Goal: Complete Application Form: Complete application form

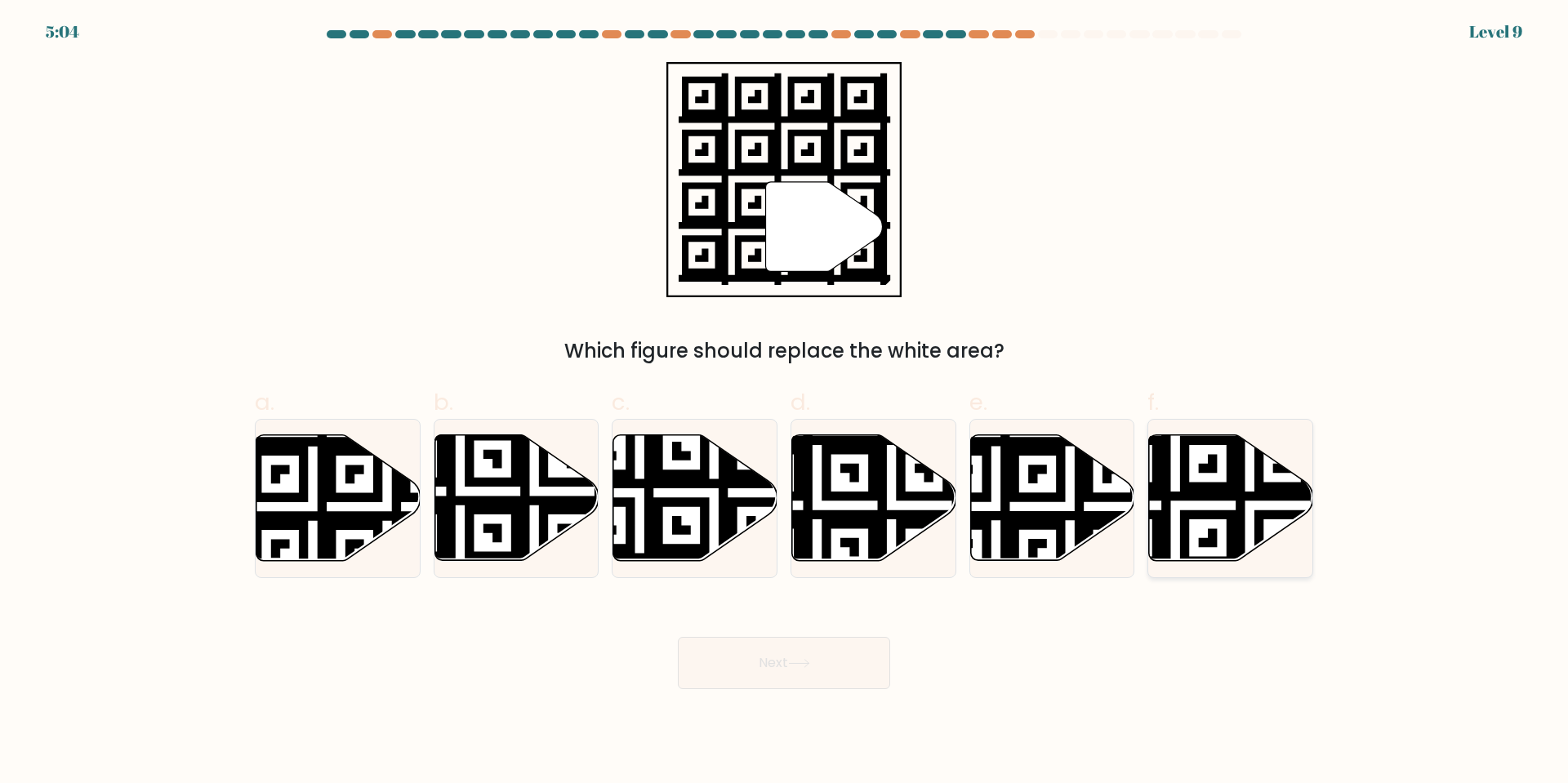
click at [1246, 501] on icon at bounding box center [1230, 498] width 164 height 126
click at [785, 402] on input "f." at bounding box center [784, 397] width 1 height 11
radio input "true"
click at [856, 677] on button "Next" at bounding box center [784, 663] width 212 height 52
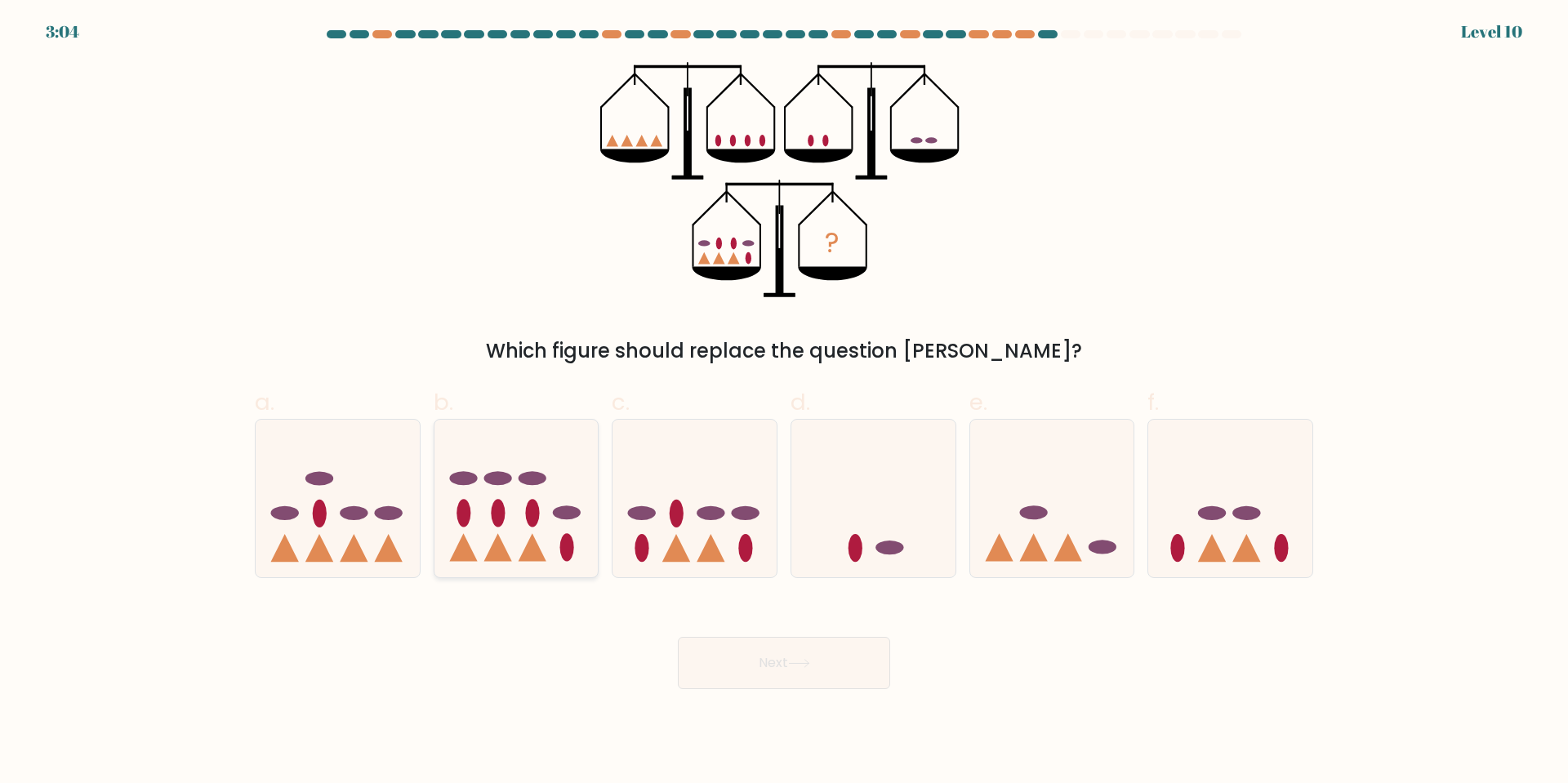
click at [557, 530] on icon at bounding box center [516, 497] width 164 height 136
click at [784, 402] on input "b." at bounding box center [784, 397] width 1 height 11
radio input "true"
click at [797, 673] on button "Next" at bounding box center [784, 663] width 212 height 52
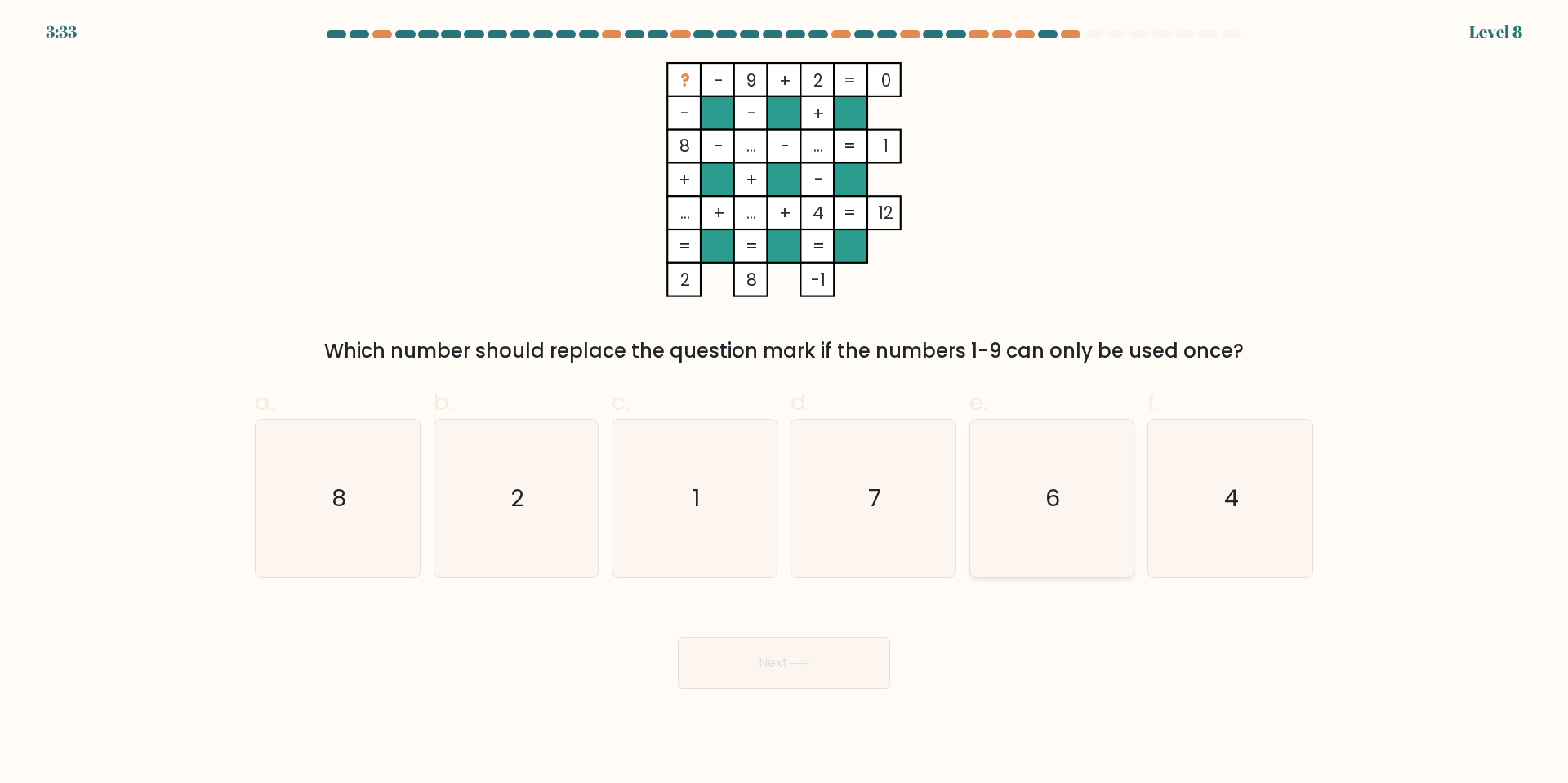
click at [1070, 498] on icon "6" at bounding box center [1051, 497] width 157 height 157
click at [785, 402] on input "e. 6" at bounding box center [784, 397] width 1 height 11
radio input "true"
click at [819, 652] on button "Next" at bounding box center [784, 663] width 212 height 52
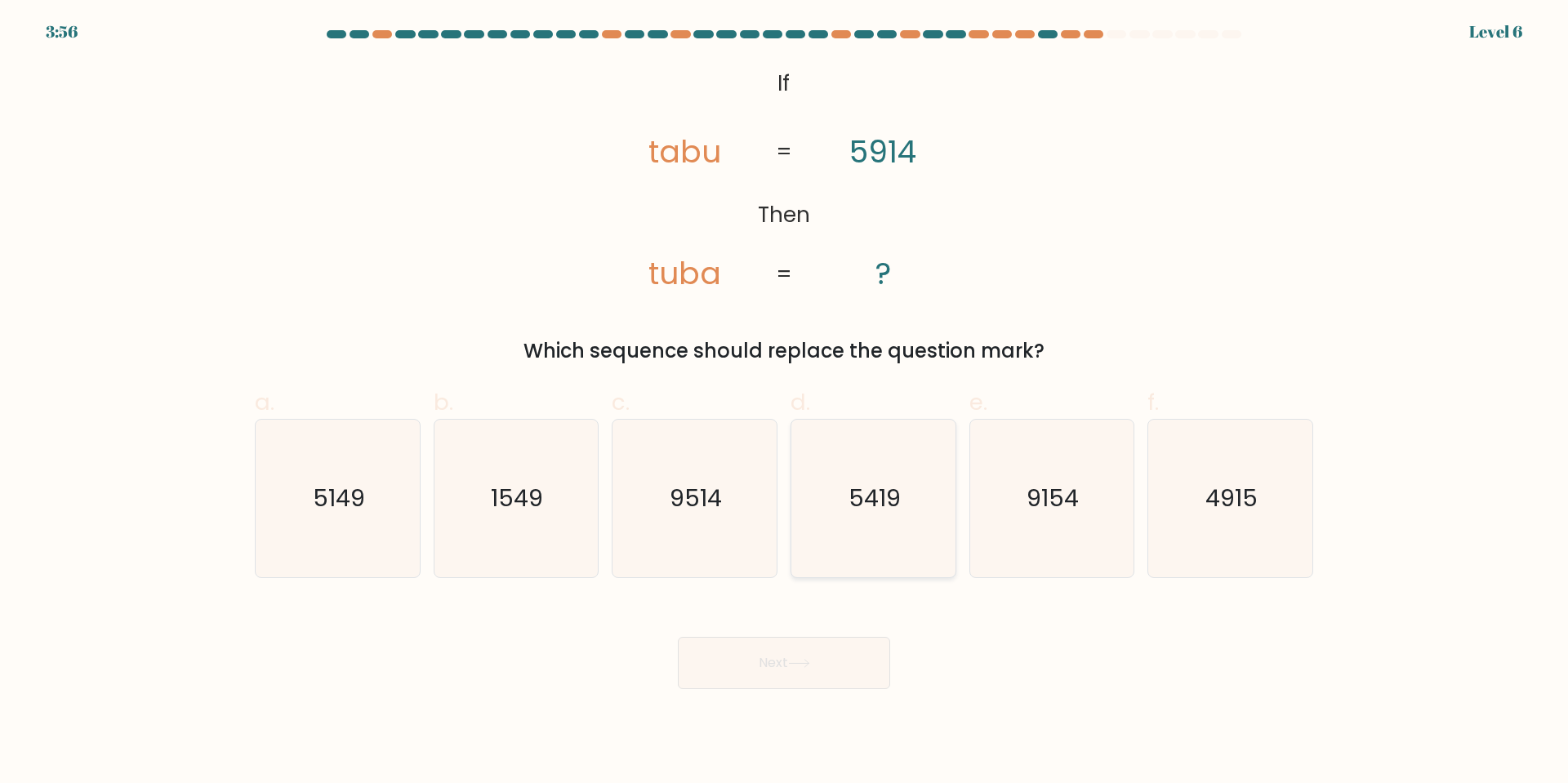
click at [904, 525] on icon "5419" at bounding box center [873, 497] width 157 height 157
click at [785, 402] on input "d. 5419" at bounding box center [784, 397] width 1 height 11
radio input "true"
click at [850, 671] on button "Next" at bounding box center [784, 663] width 212 height 52
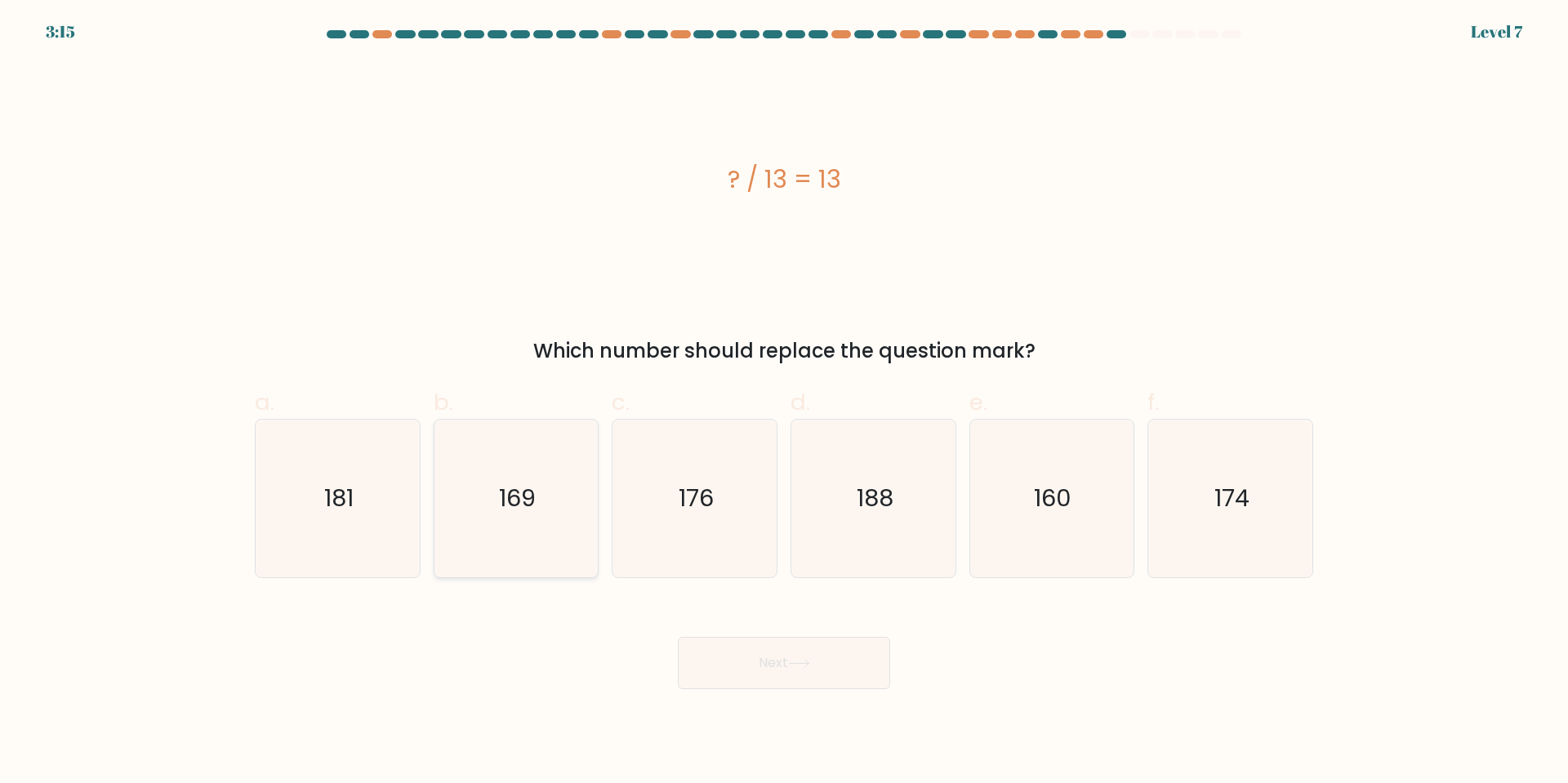
click at [524, 529] on icon "169" at bounding box center [515, 497] width 157 height 157
click at [784, 402] on input "b. 169" at bounding box center [784, 397] width 1 height 11
radio input "true"
click at [759, 675] on button "Next" at bounding box center [784, 663] width 212 height 52
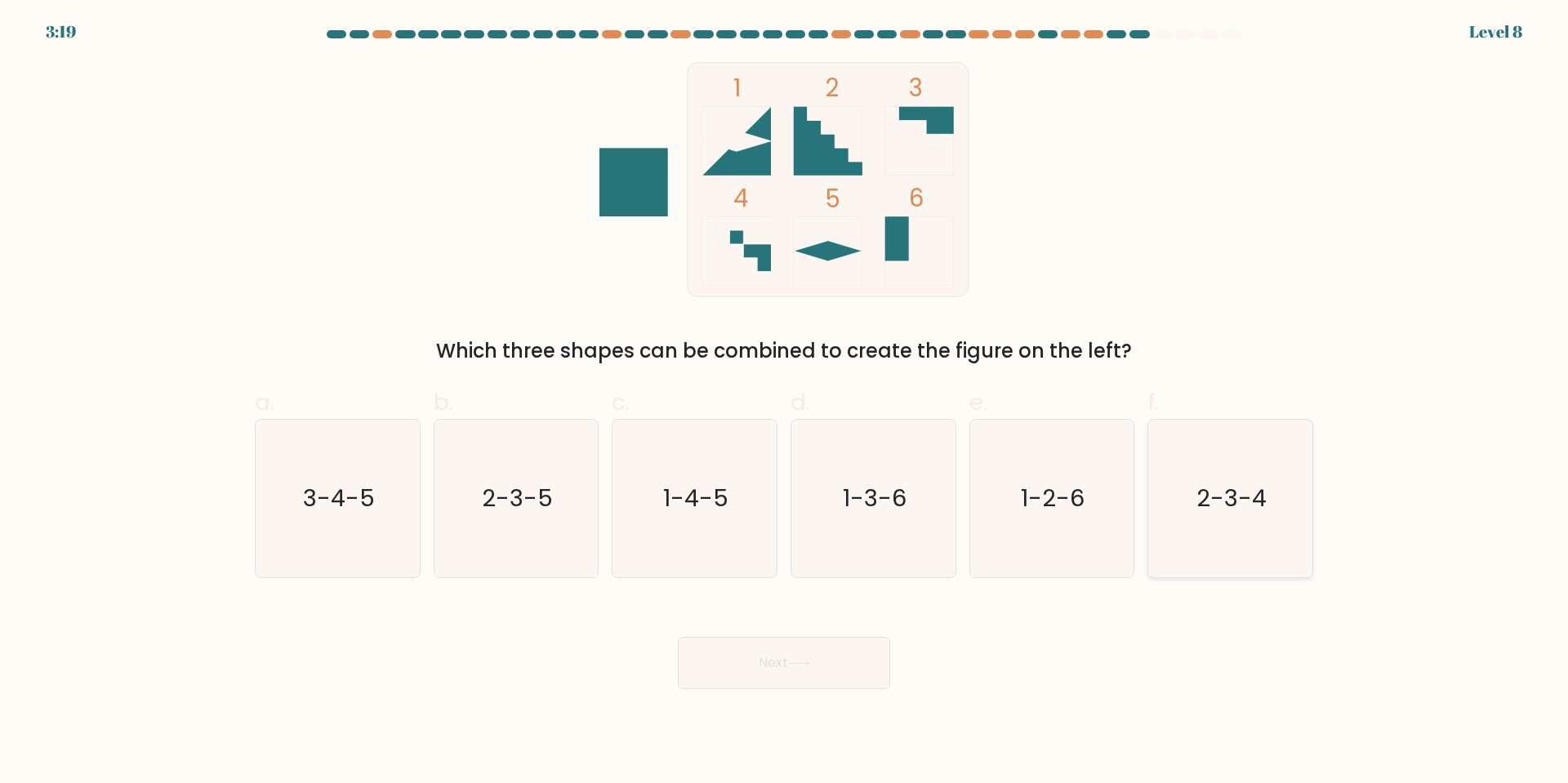
click at [1199, 507] on text "2-3-4" at bounding box center [1232, 497] width 70 height 32
click at [785, 402] on input "f. 2-3-4" at bounding box center [784, 397] width 1 height 11
radio input "true"
click at [797, 653] on button "Next" at bounding box center [784, 663] width 212 height 52
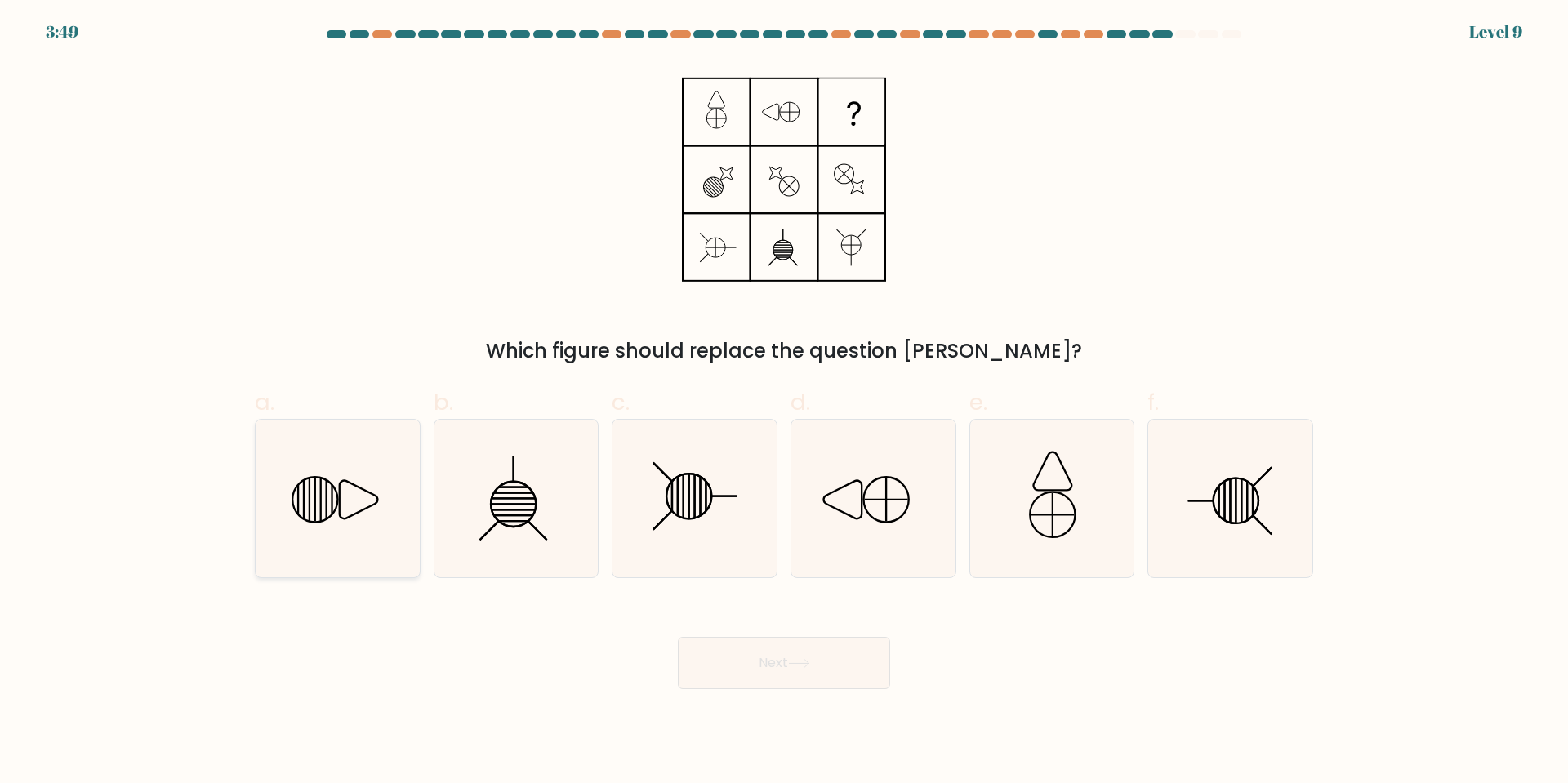
click at [394, 534] on icon at bounding box center [337, 497] width 157 height 157
click at [784, 402] on input "a." at bounding box center [784, 397] width 1 height 11
radio input "true"
click at [827, 675] on button "Next" at bounding box center [784, 663] width 212 height 52
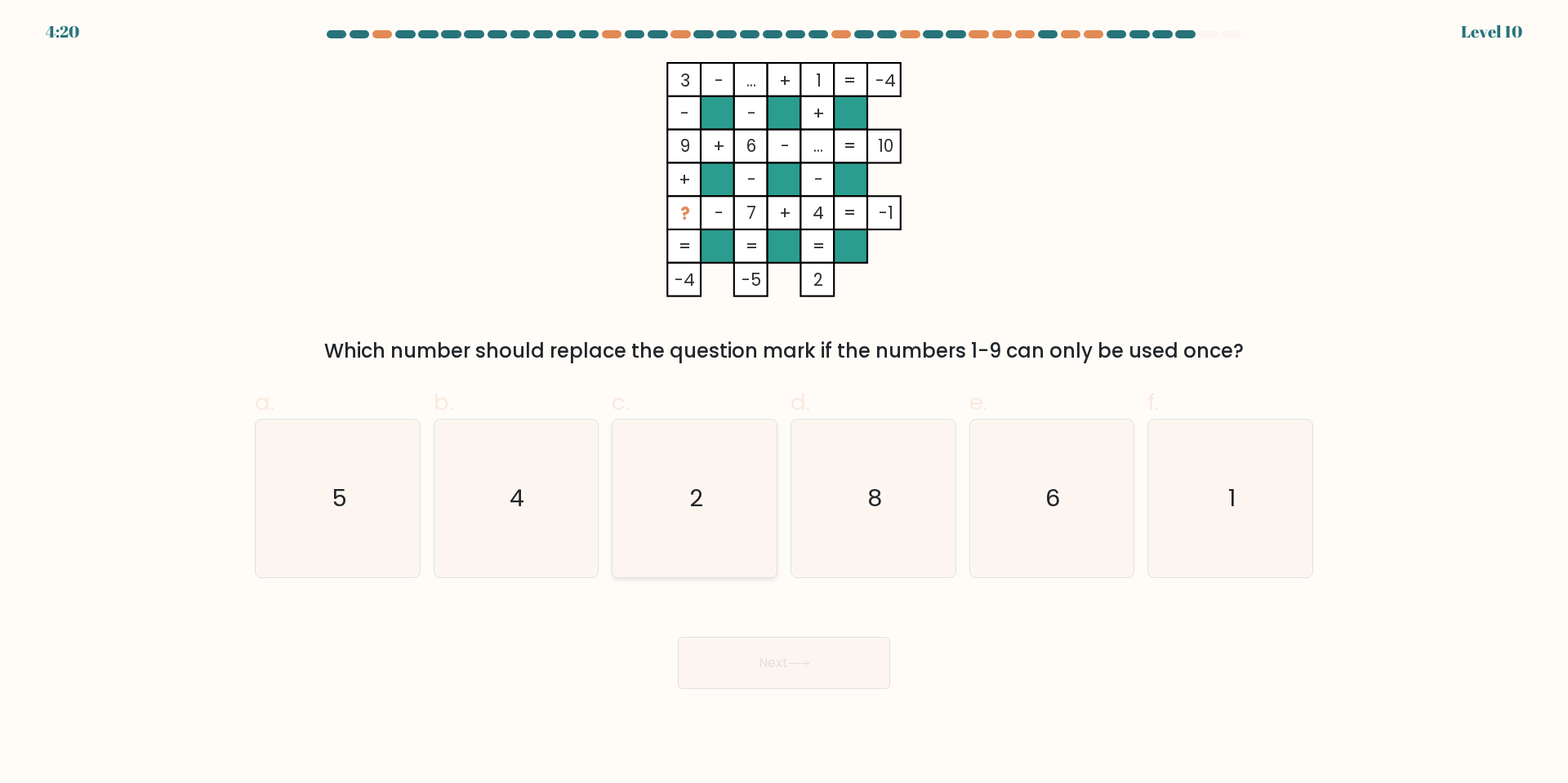
click at [762, 507] on icon "2" at bounding box center [693, 497] width 157 height 157
click at [784, 402] on input "c. 2" at bounding box center [784, 397] width 1 height 11
radio input "true"
click at [785, 692] on body "4:20 Level 10" at bounding box center [784, 392] width 1568 height 783
click at [836, 664] on button "Next" at bounding box center [784, 663] width 212 height 52
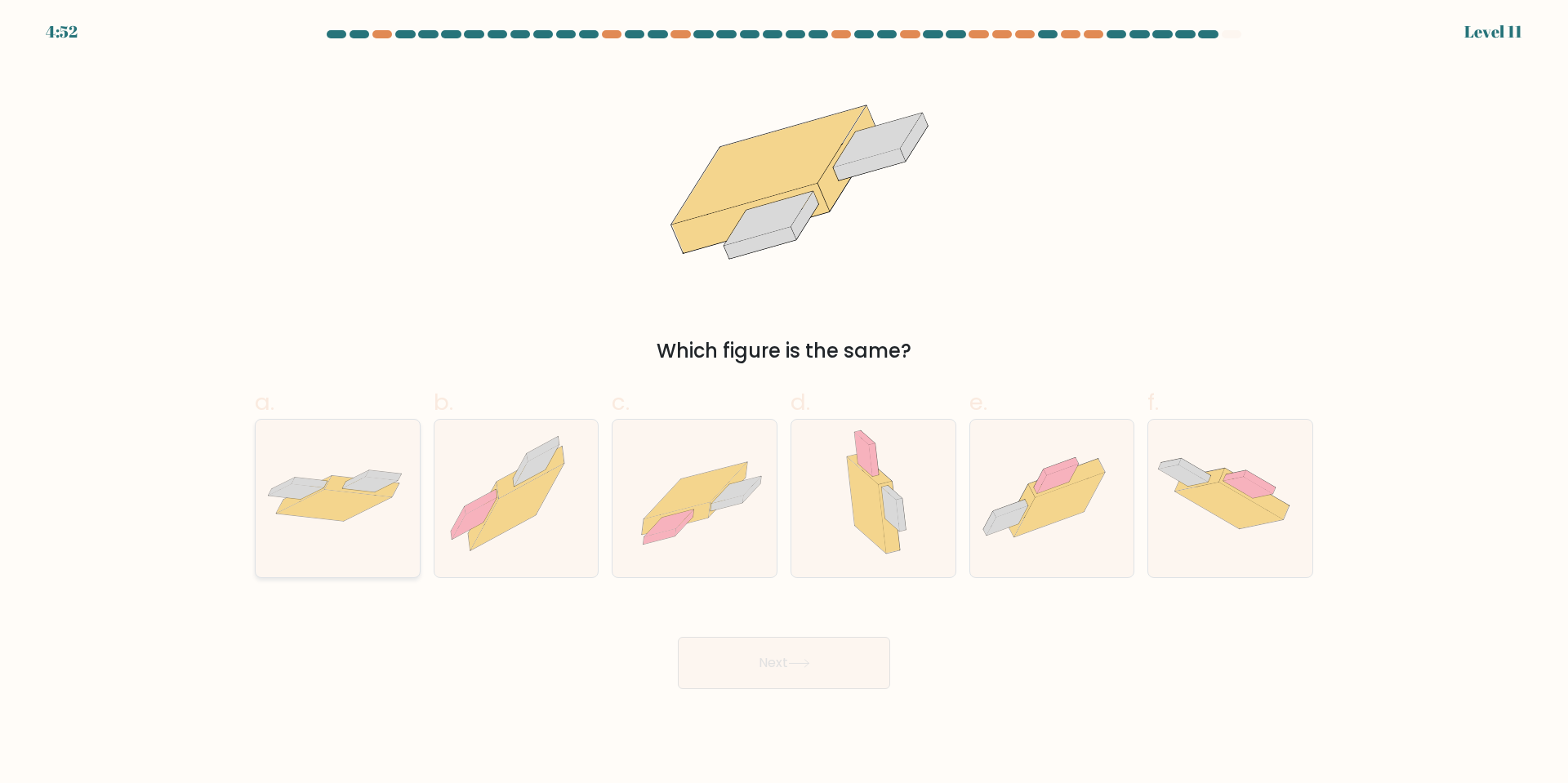
click at [339, 476] on icon at bounding box center [338, 497] width 164 height 67
click at [784, 402] on input "a." at bounding box center [784, 397] width 1 height 11
radio input "true"
click at [841, 667] on button "Next" at bounding box center [784, 663] width 212 height 52
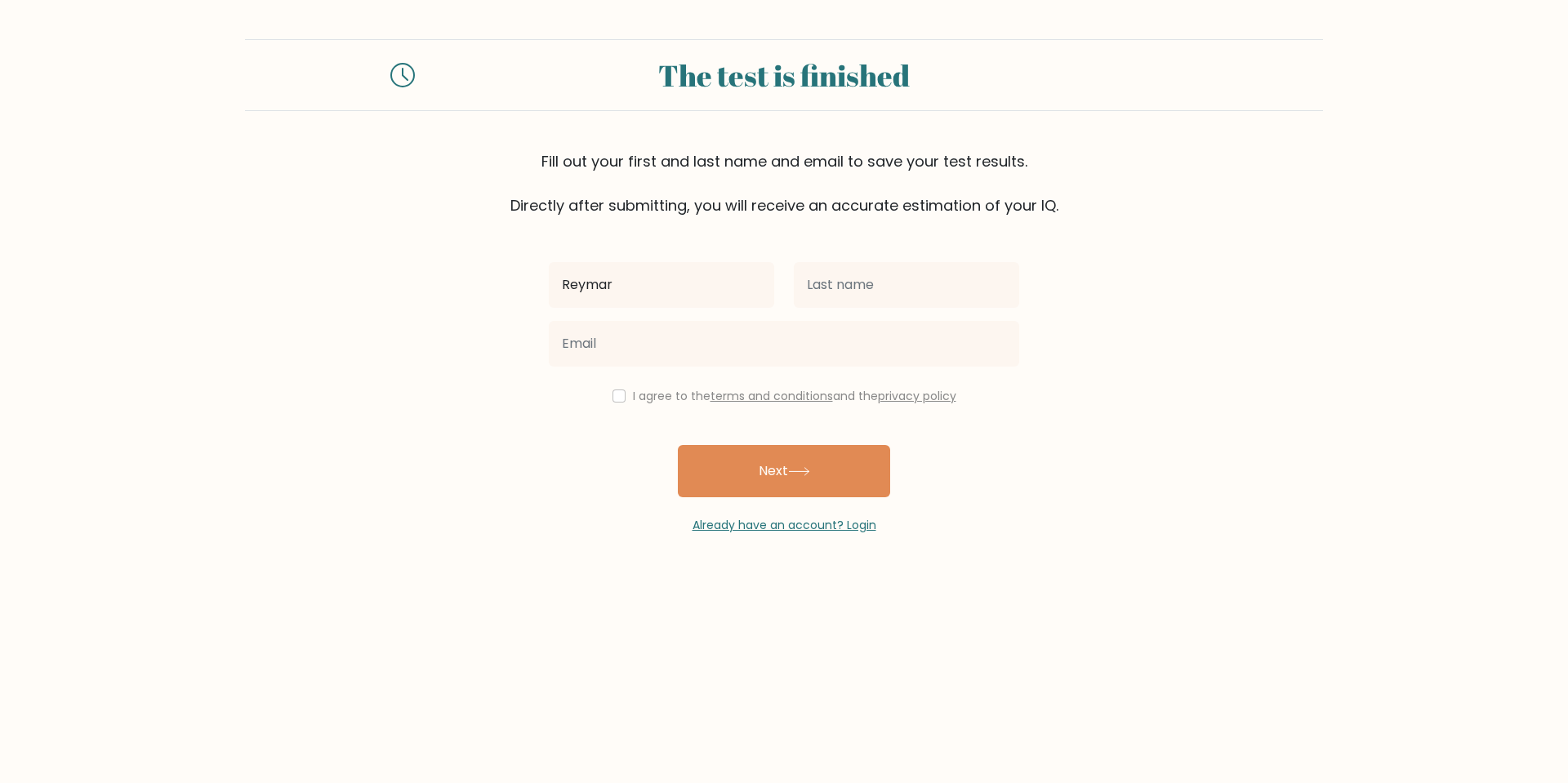
type input "Reymar"
type input "Pabito"
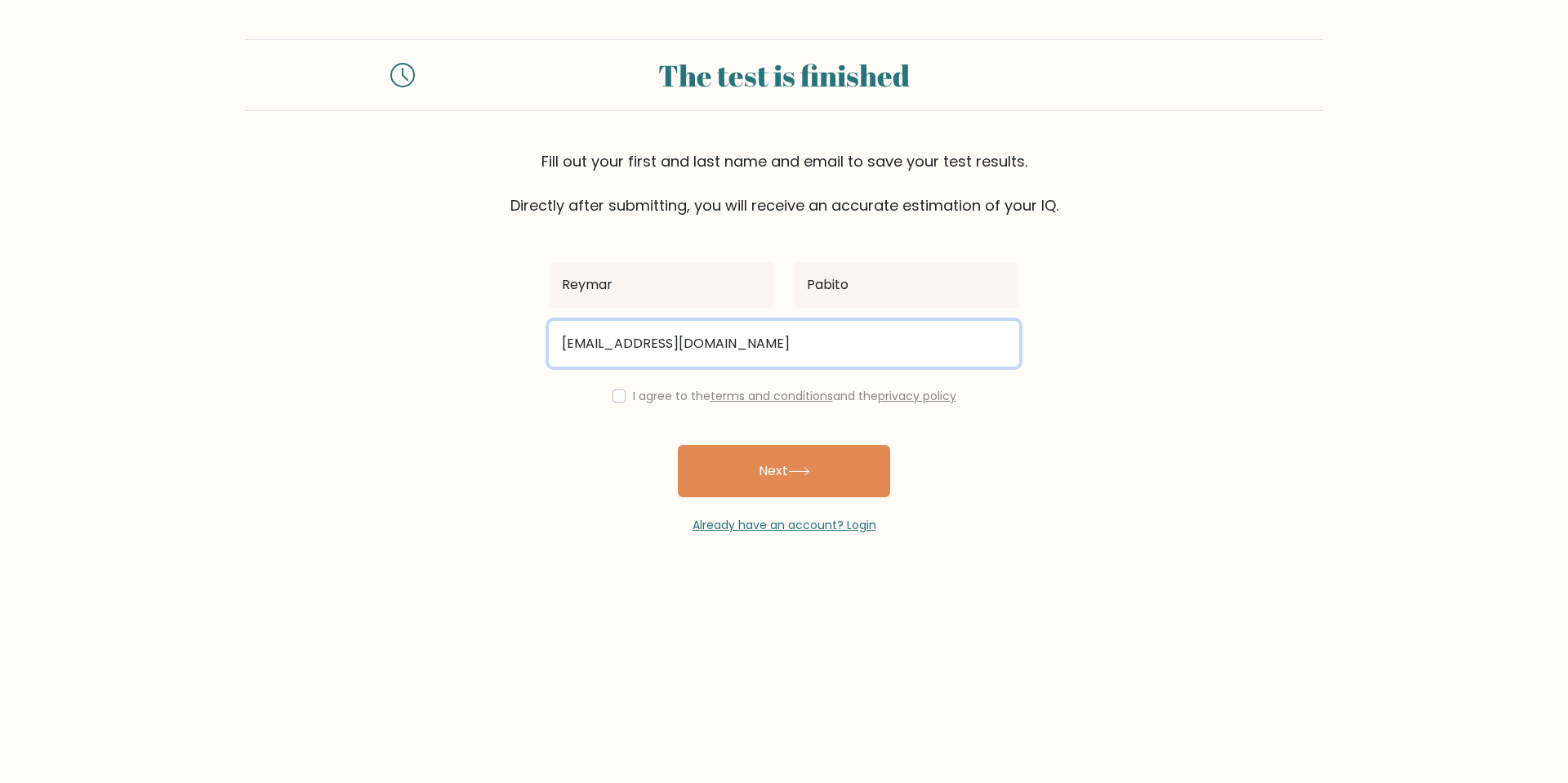
type input "reymar.pabito@gmail.com"
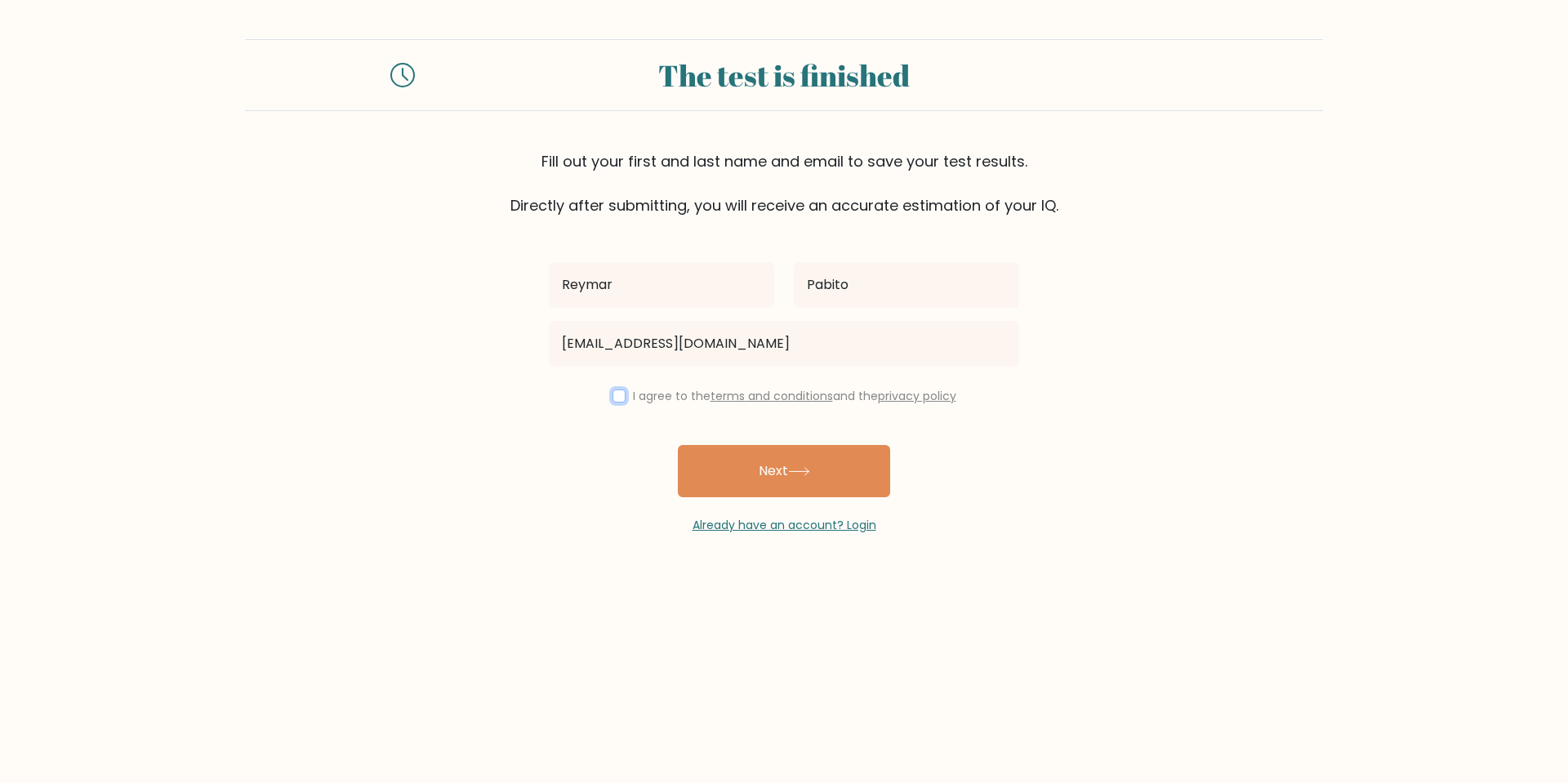
click at [615, 396] on input "checkbox" at bounding box center [619, 396] width 13 height 13
checkbox input "true"
click at [596, 445] on div "Reymar Pabito reymar.pabito@gmail.com I agree to the terms and conditions and t…" at bounding box center [783, 375] width 489 height 318
click at [750, 478] on button "Next" at bounding box center [784, 471] width 212 height 52
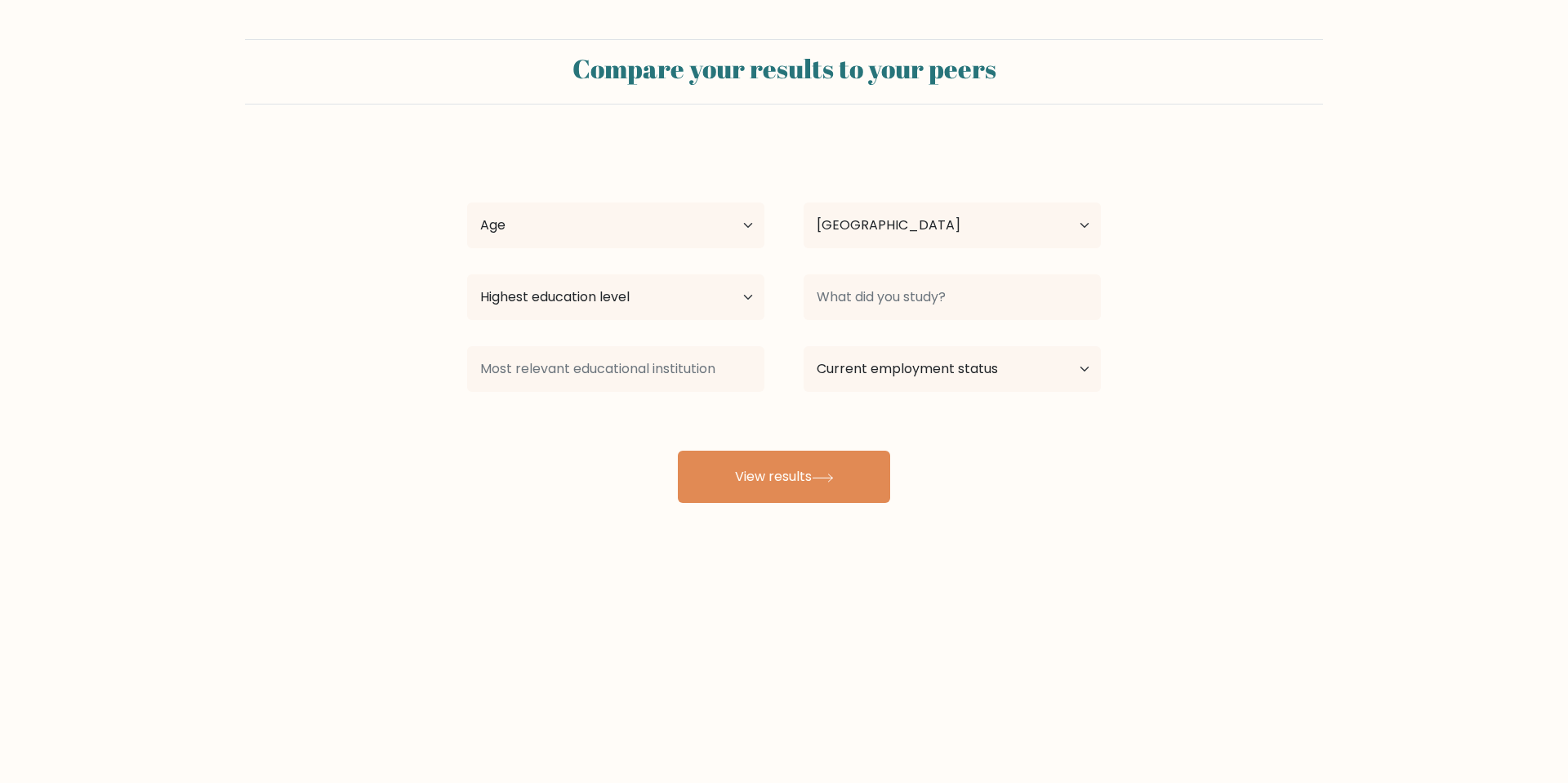
select select "PH"
click at [643, 219] on select "Age Under [DEMOGRAPHIC_DATA] [DEMOGRAPHIC_DATA] [DEMOGRAPHIC_DATA] [DEMOGRAPHIC…" at bounding box center [615, 224] width 297 height 46
select select "25_34"
click at [467, 202] on select "Age Under [DEMOGRAPHIC_DATA] [DEMOGRAPHIC_DATA] [DEMOGRAPHIC_DATA] [DEMOGRAPHIC…" at bounding box center [615, 224] width 297 height 46
click at [729, 301] on select "Highest education level No schooling Primary Lower Secondary Upper Secondary Oc…" at bounding box center [615, 296] width 297 height 46
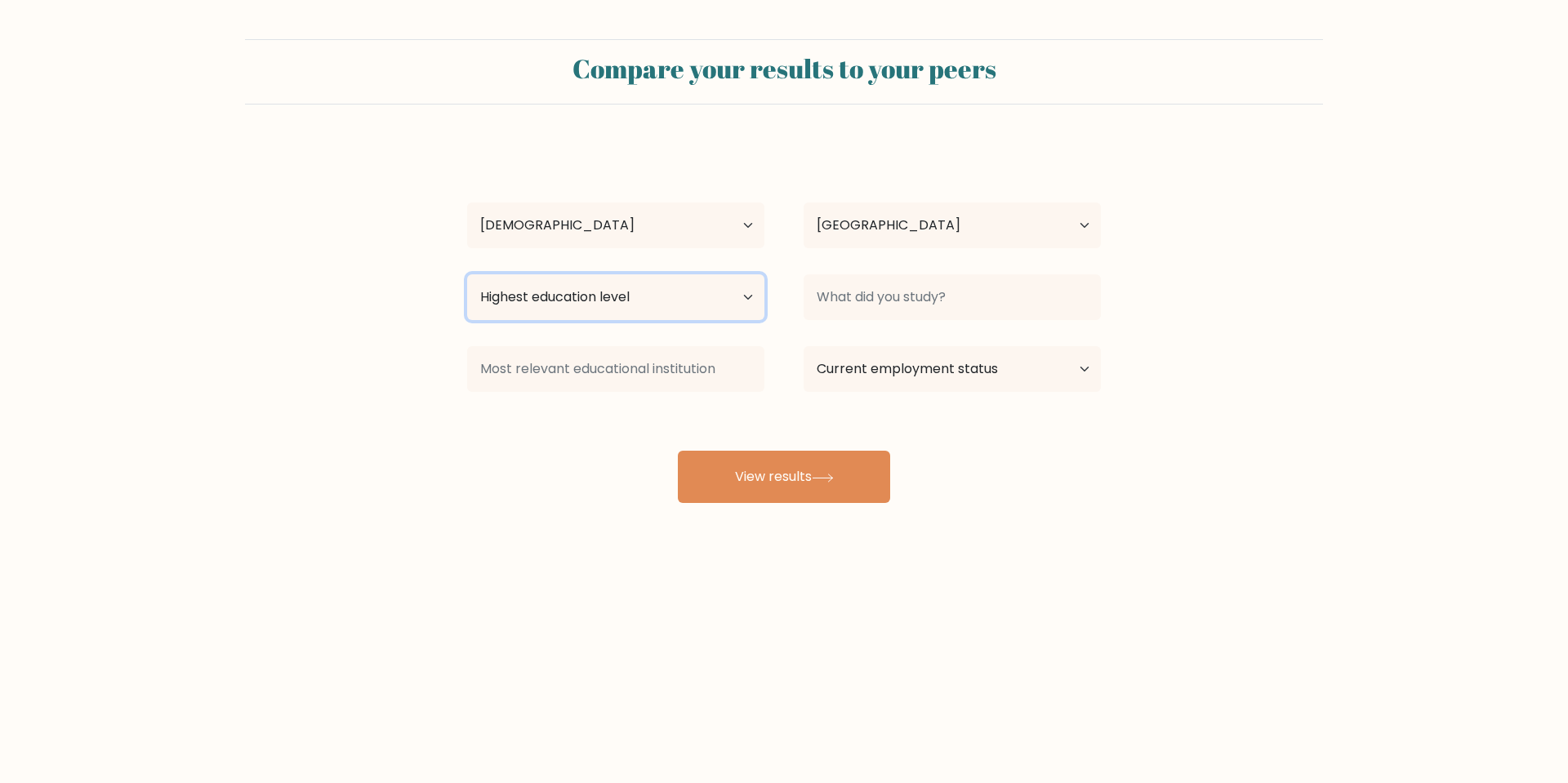
select select "bachelors_degree"
click at [467, 274] on select "Highest education level No schooling Primary Lower Secondary Upper Secondary Oc…" at bounding box center [615, 296] width 297 height 46
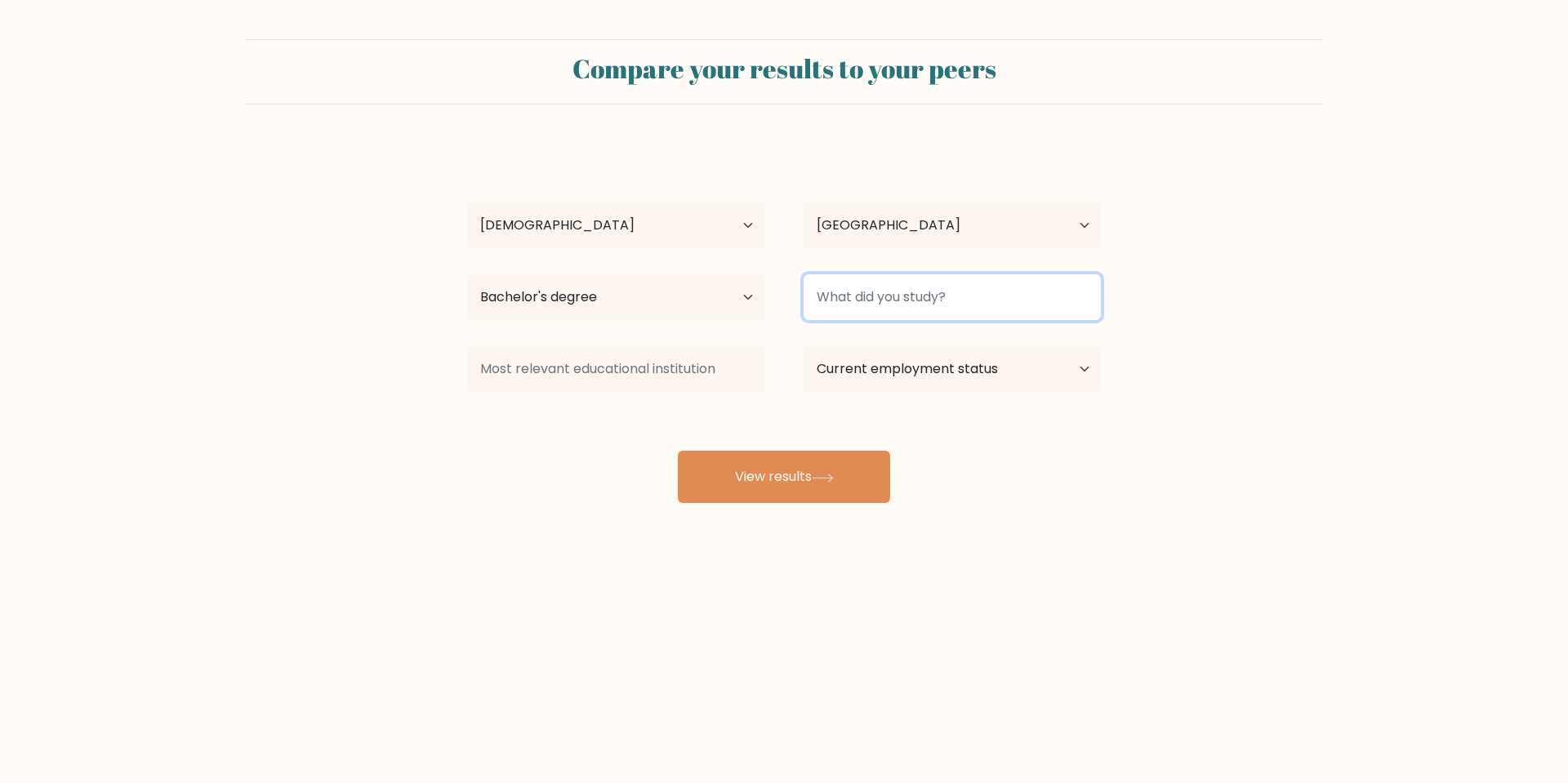
click at [966, 286] on input at bounding box center [952, 296] width 297 height 46
type input "U"
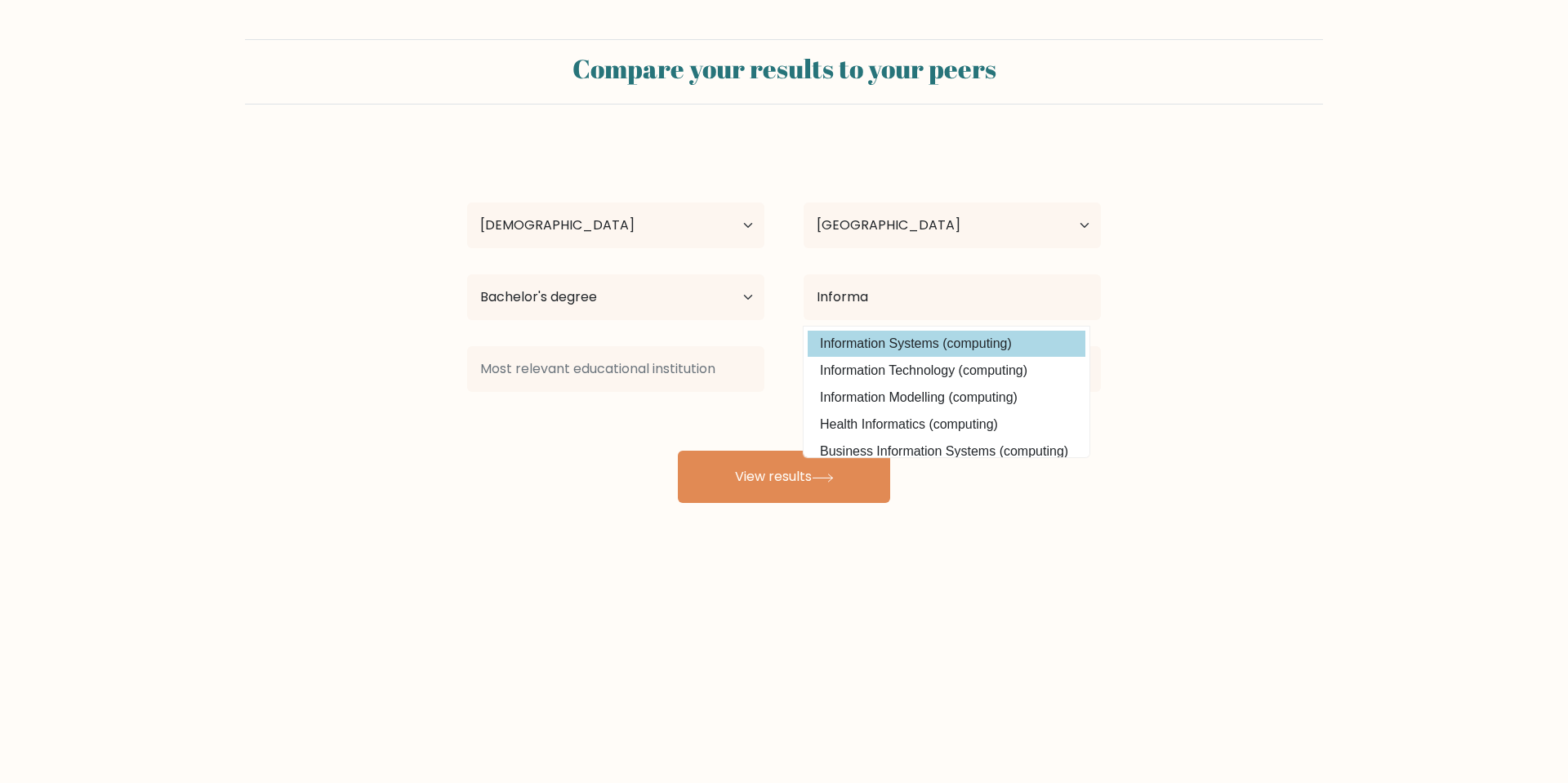
click at [1007, 338] on option "Information Systems (computing)" at bounding box center [946, 343] width 277 height 26
type input "Information Systems"
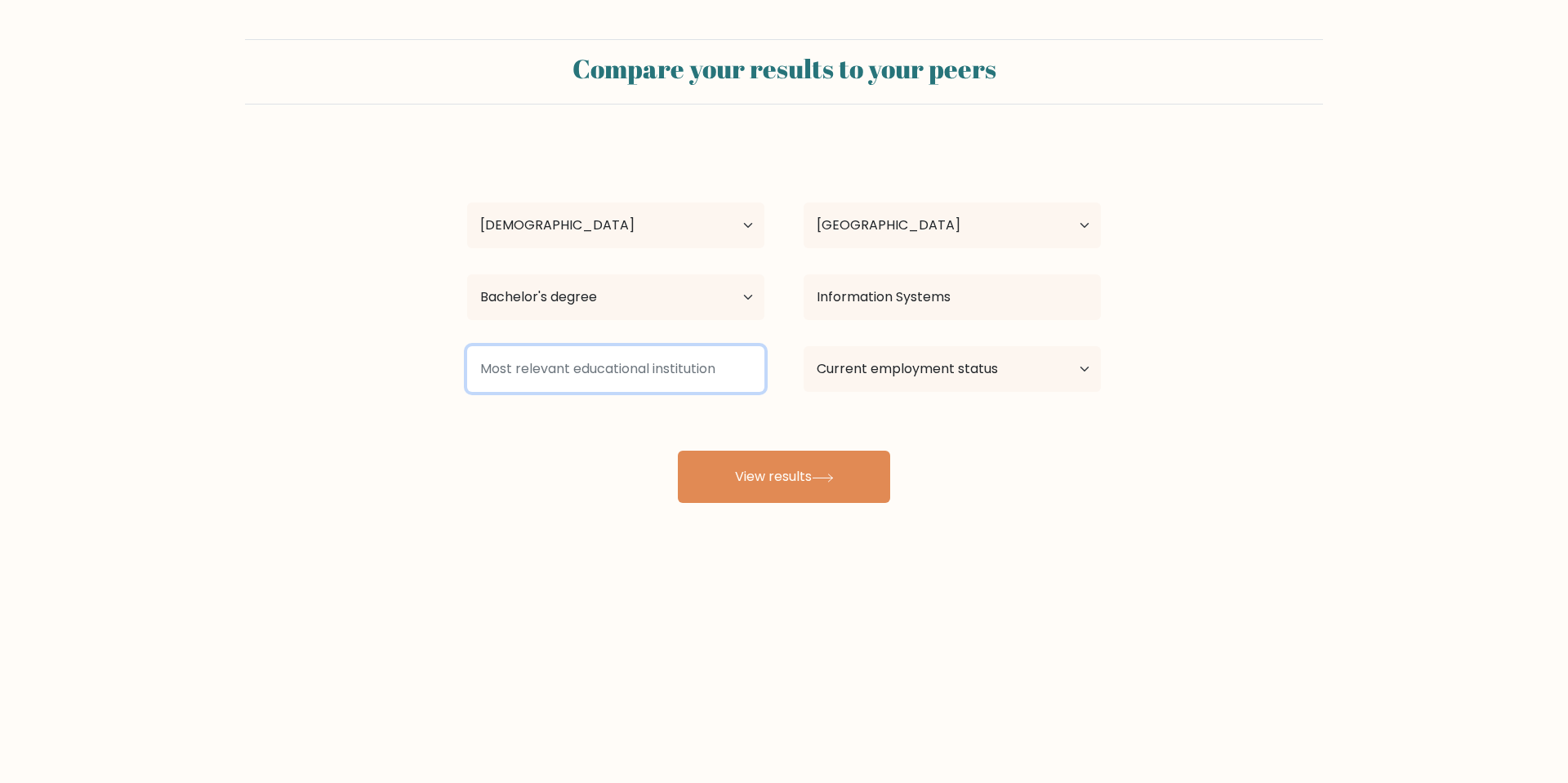
click at [684, 369] on input at bounding box center [615, 368] width 297 height 46
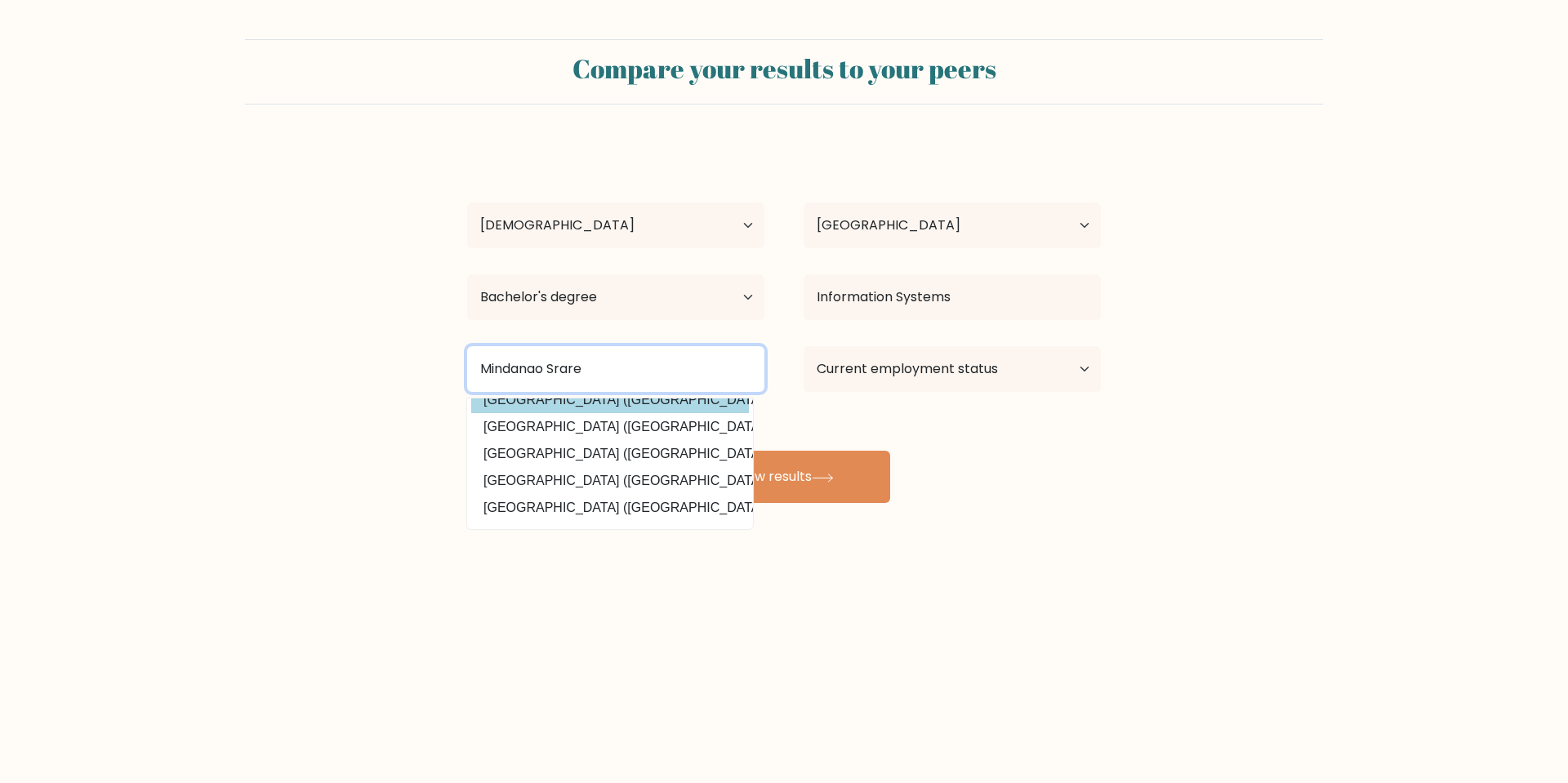
scroll to position [78, 0]
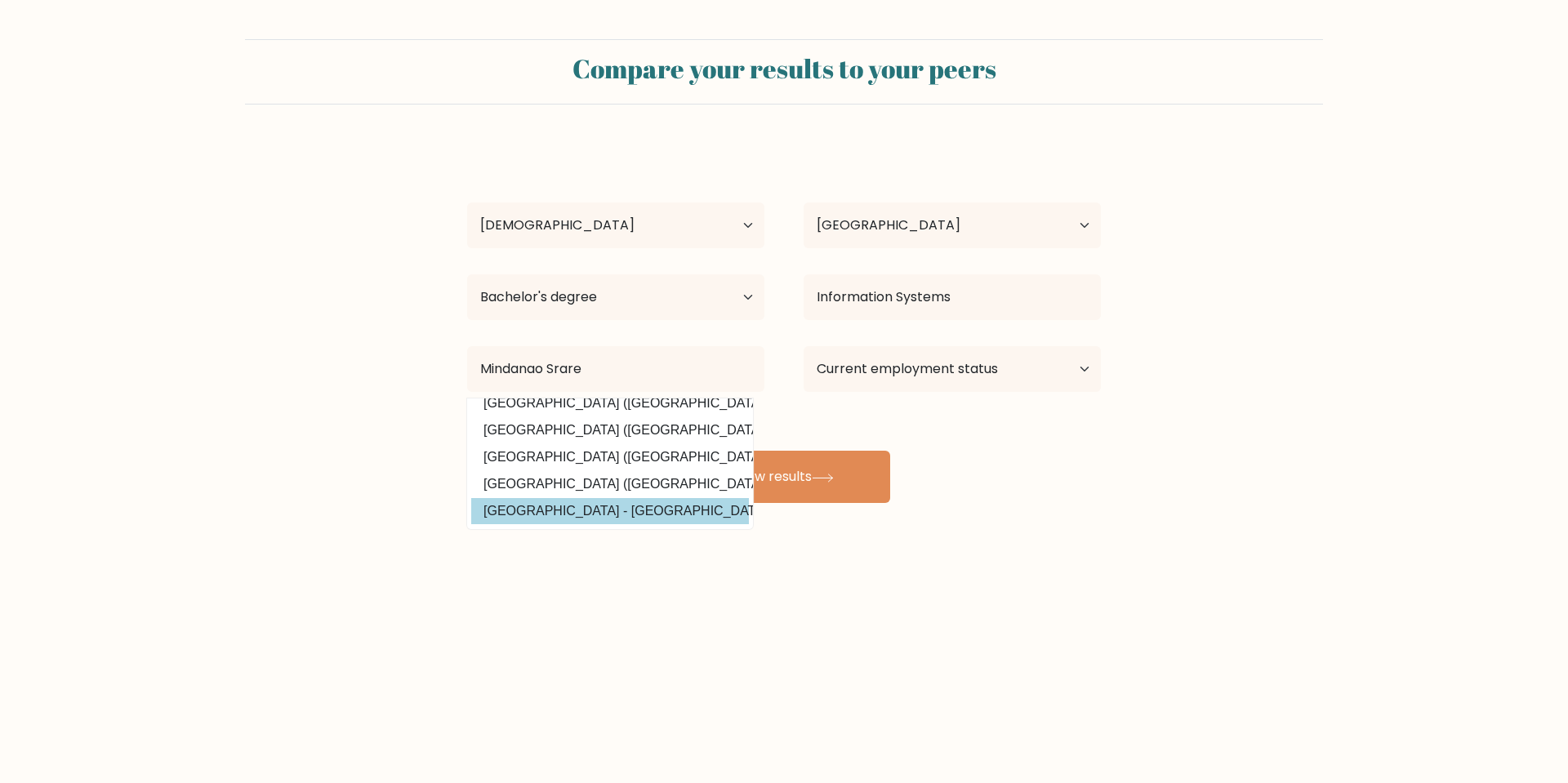
click at [651, 498] on option "Mindanao State University - Iligan Institute of Technology (Philippines)" at bounding box center [610, 511] width 277 height 26
type input "[GEOGRAPHIC_DATA] - [GEOGRAPHIC_DATA]"
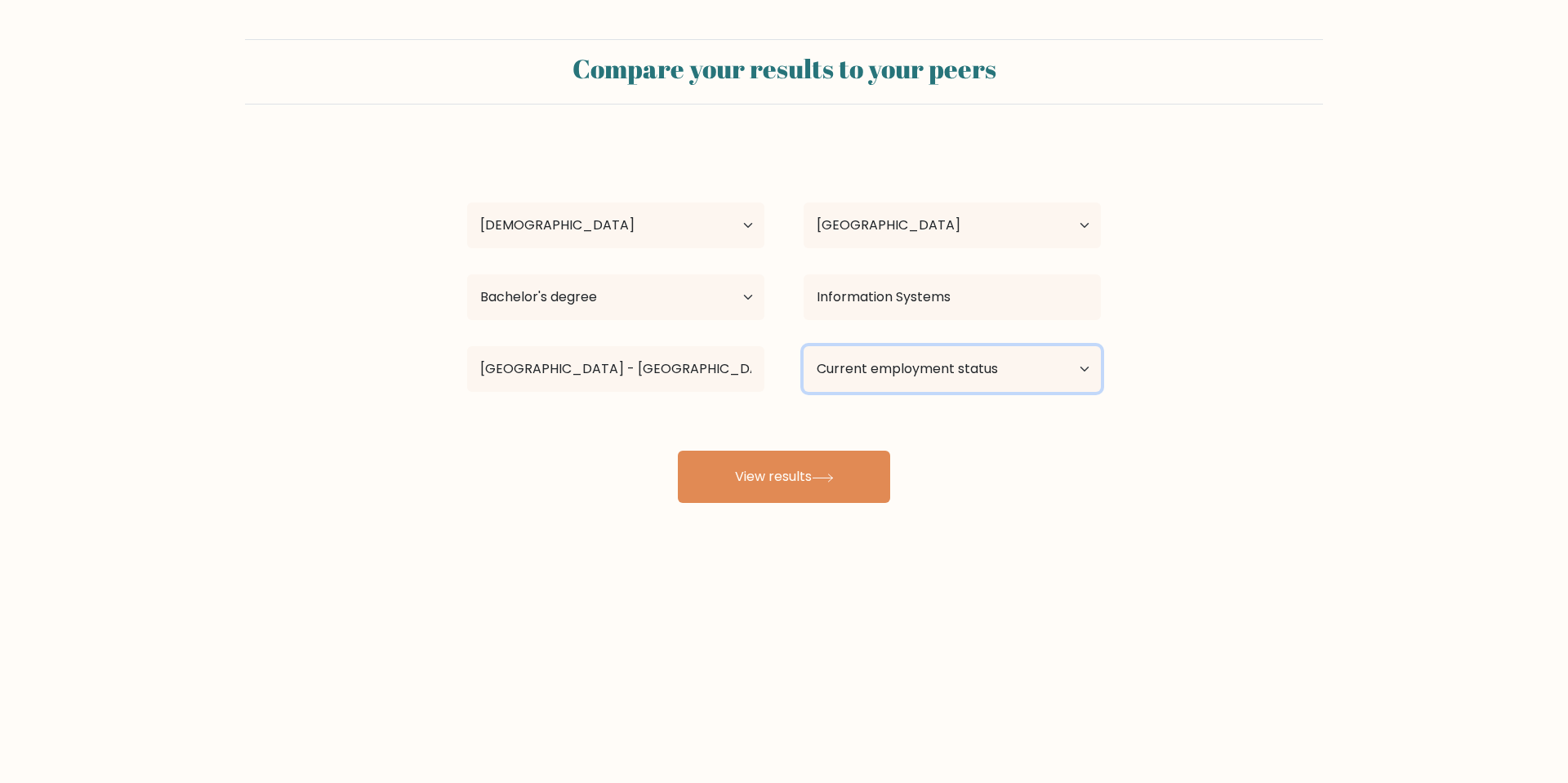
click at [956, 373] on select "Current employment status Employed Student Retired Other / prefer not to answer" at bounding box center [952, 368] width 297 height 46
click at [804, 346] on select "Current employment status Employed Student Retired Other / prefer not to answer" at bounding box center [952, 368] width 297 height 46
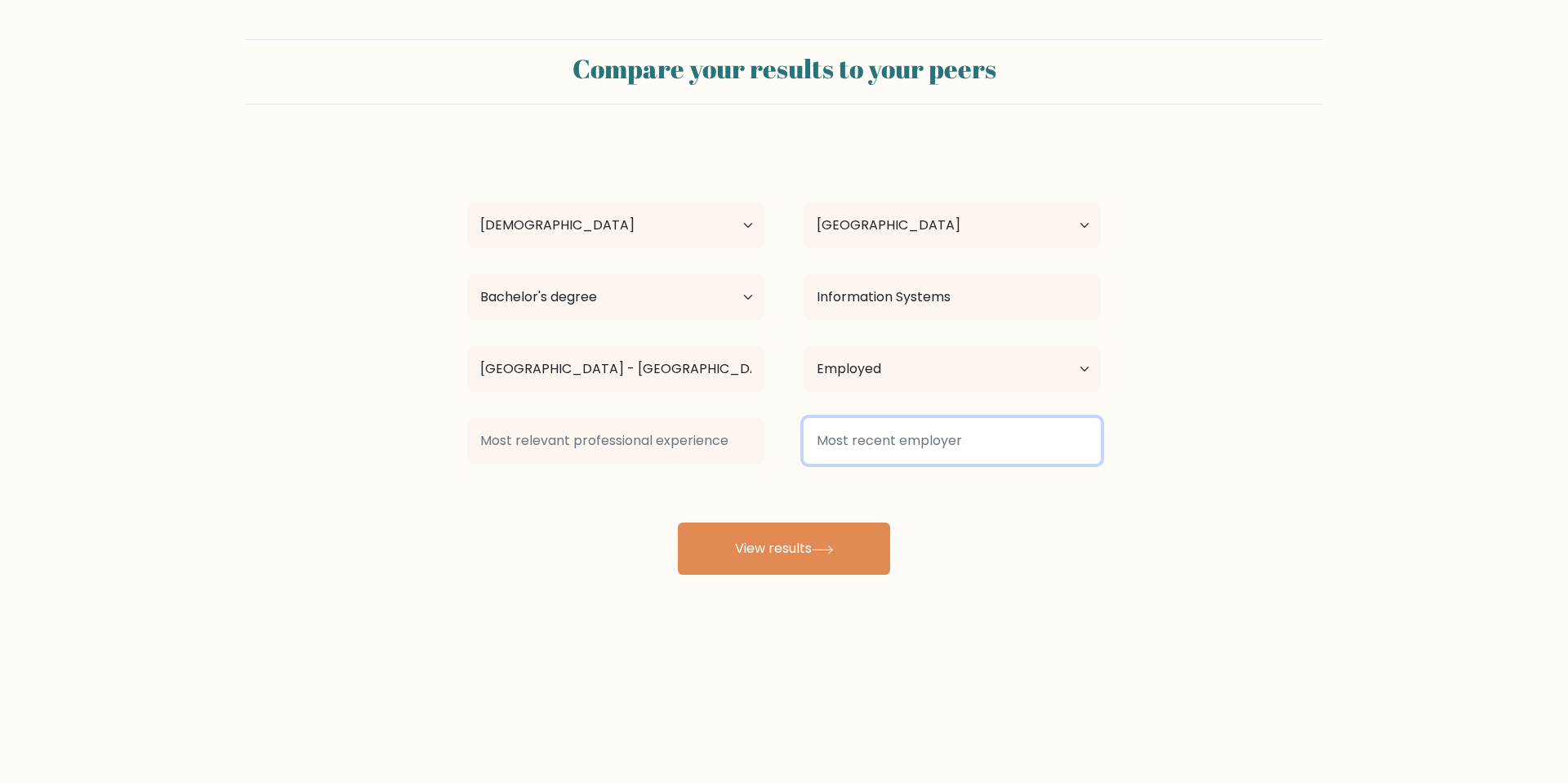
click at [947, 431] on input at bounding box center [952, 440] width 297 height 46
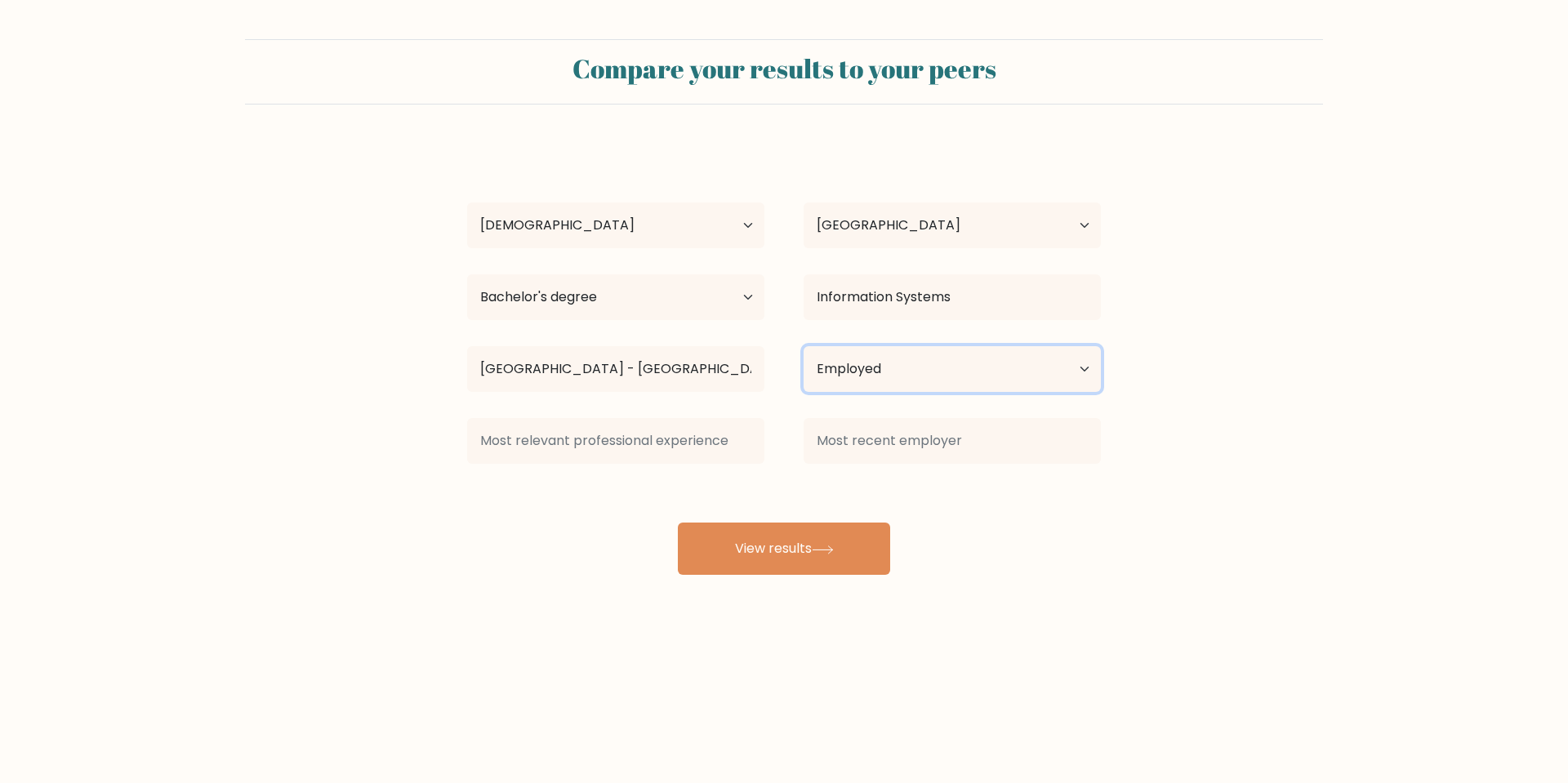
click at [921, 387] on select "Current employment status Employed Student Retired Other / prefer not to answer" at bounding box center [952, 368] width 297 height 46
click at [804, 346] on select "Current employment status Employed Student Retired Other / prefer not to answer" at bounding box center [952, 368] width 297 height 46
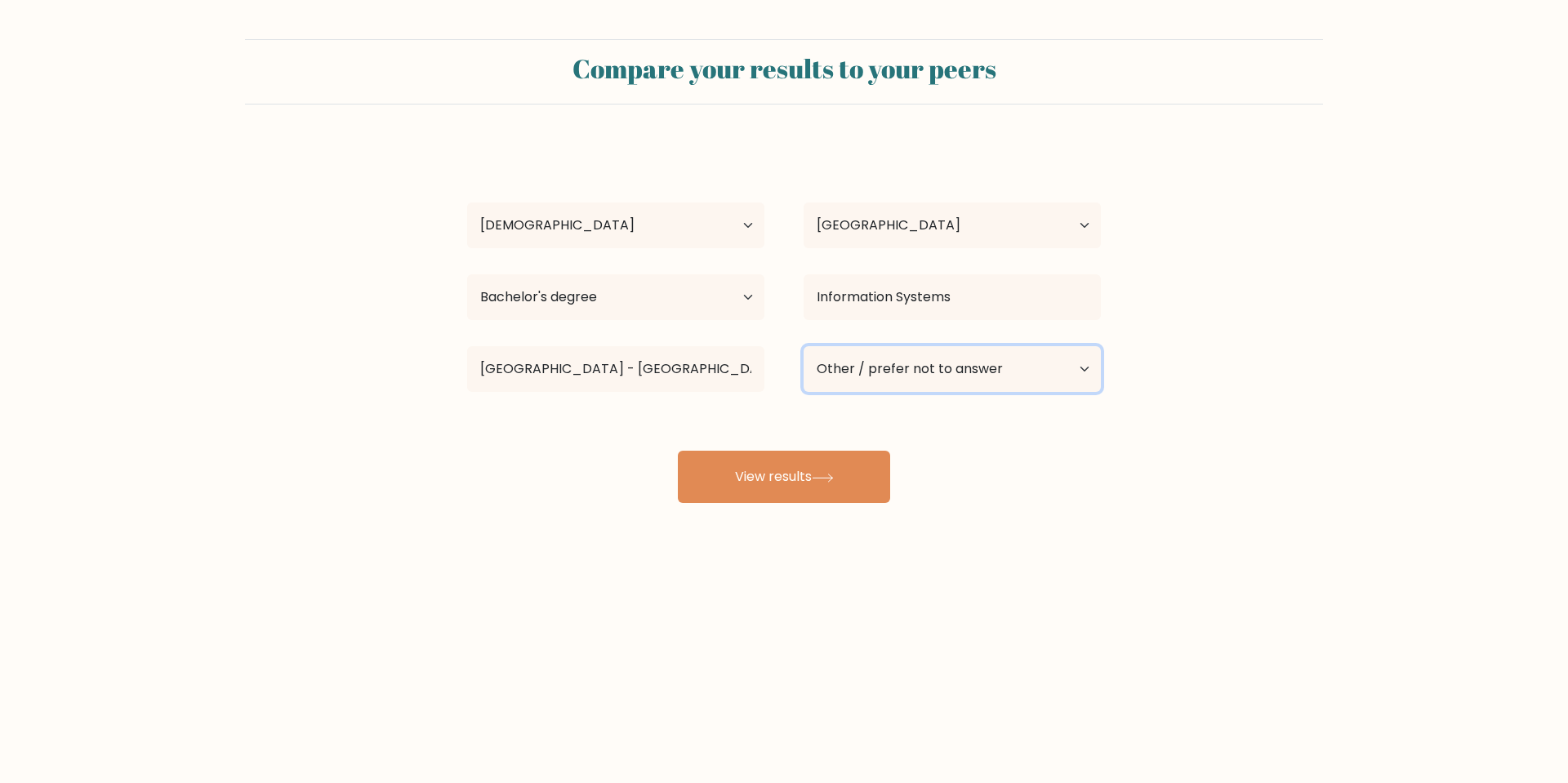
click at [929, 372] on select "Current employment status Employed Student Retired Other / prefer not to answer" at bounding box center [952, 368] width 297 height 46
select select "employed"
click at [804, 346] on select "Current employment status Employed Student Retired Other / prefer not to answer" at bounding box center [952, 368] width 297 height 46
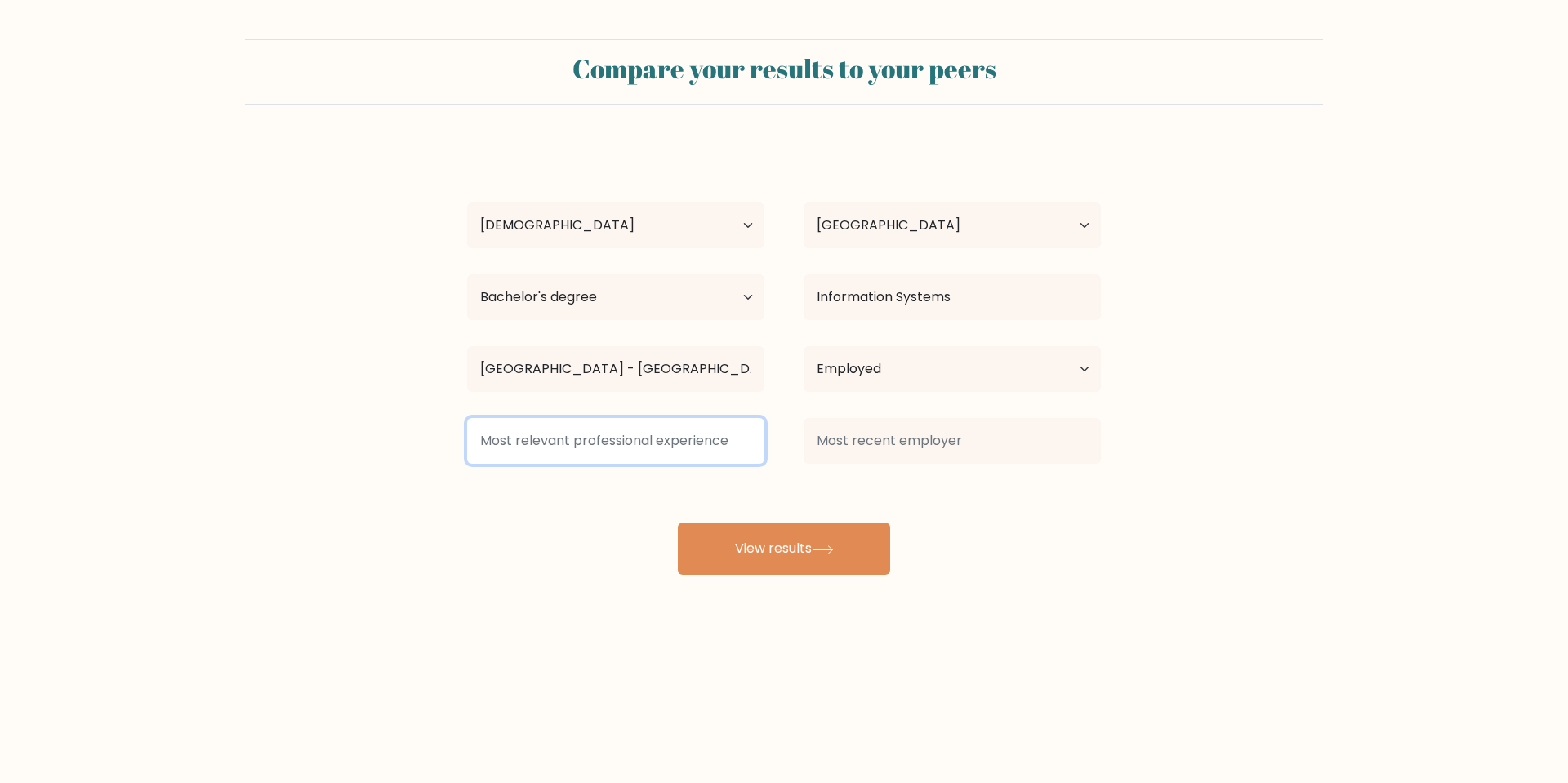
click at [717, 439] on input at bounding box center [615, 440] width 297 height 46
type input "W"
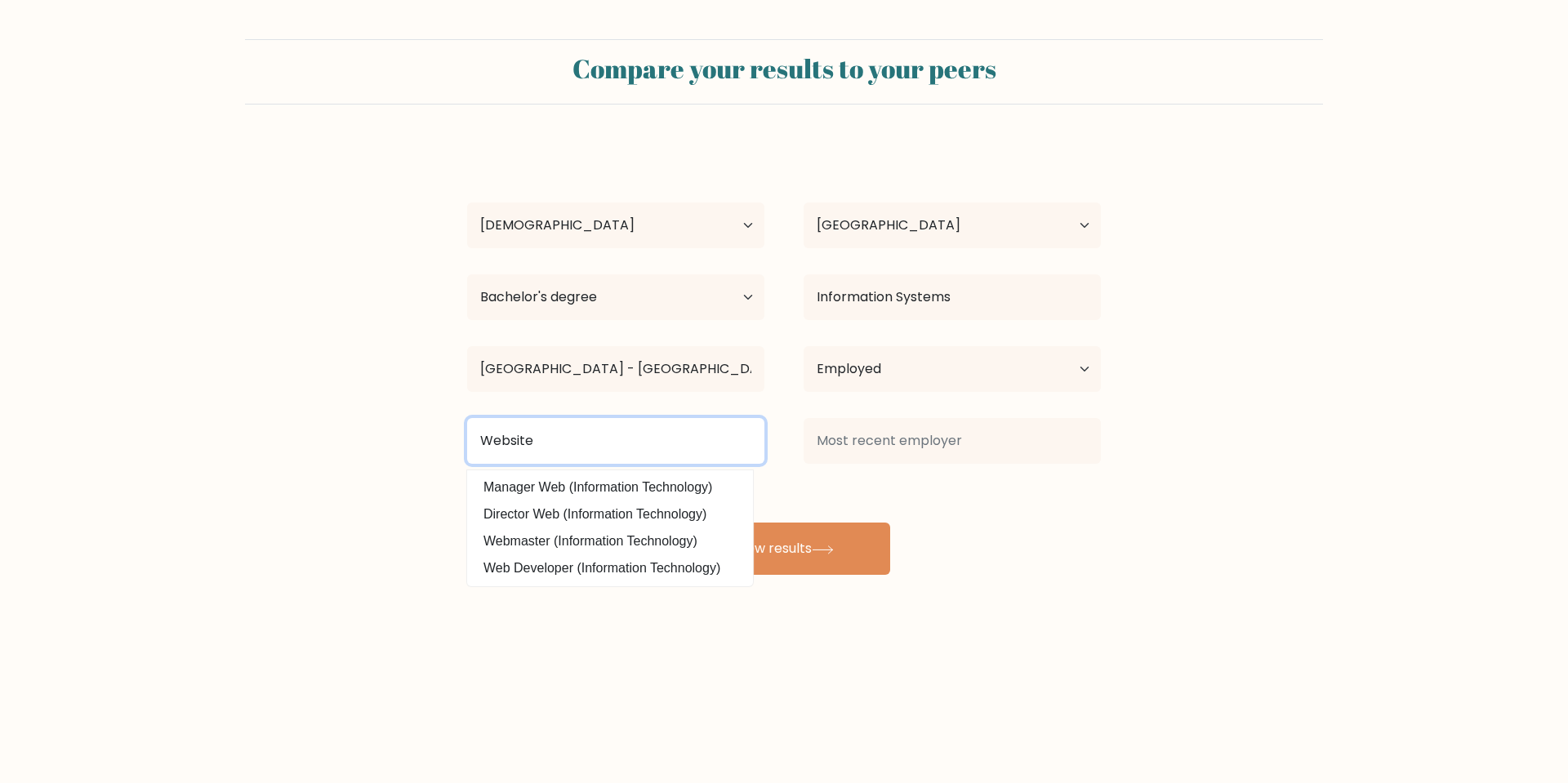
click at [566, 450] on input "Website" at bounding box center [615, 440] width 297 height 46
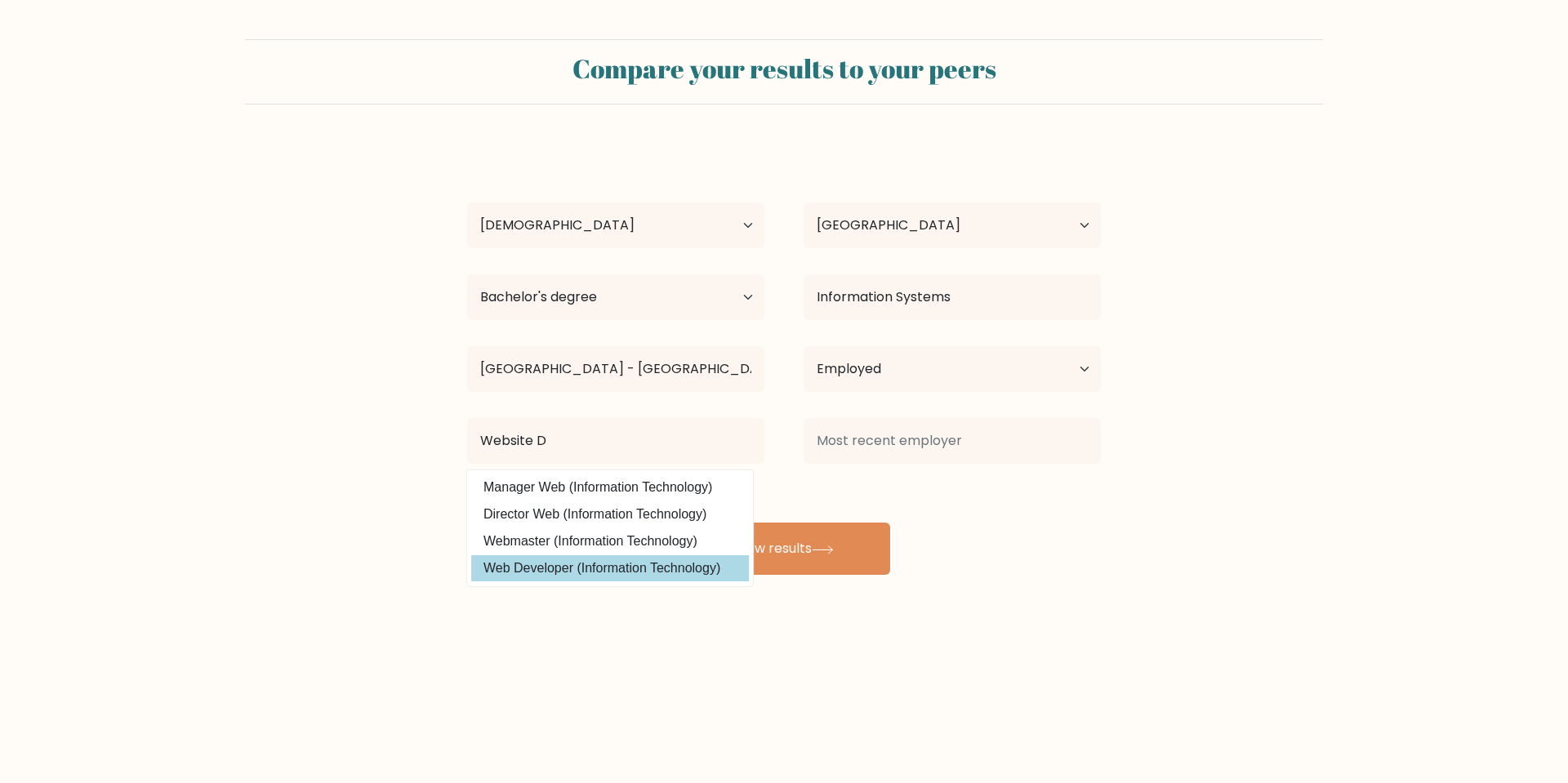
click at [568, 572] on option "Web Developer (Information Technology)" at bounding box center [610, 567] width 277 height 26
type input "Web Developer"
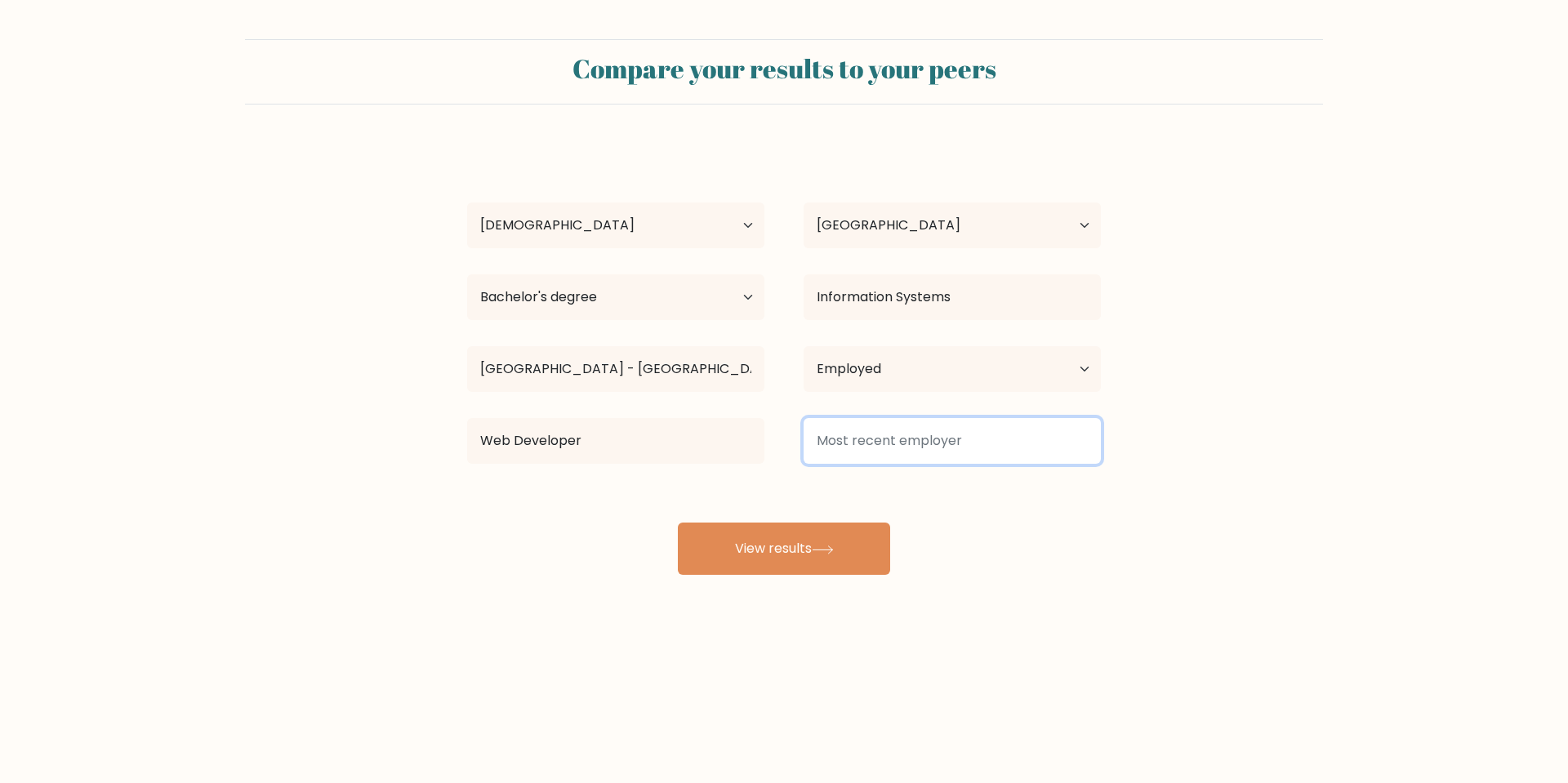
click at [921, 444] on input at bounding box center [952, 440] width 297 height 46
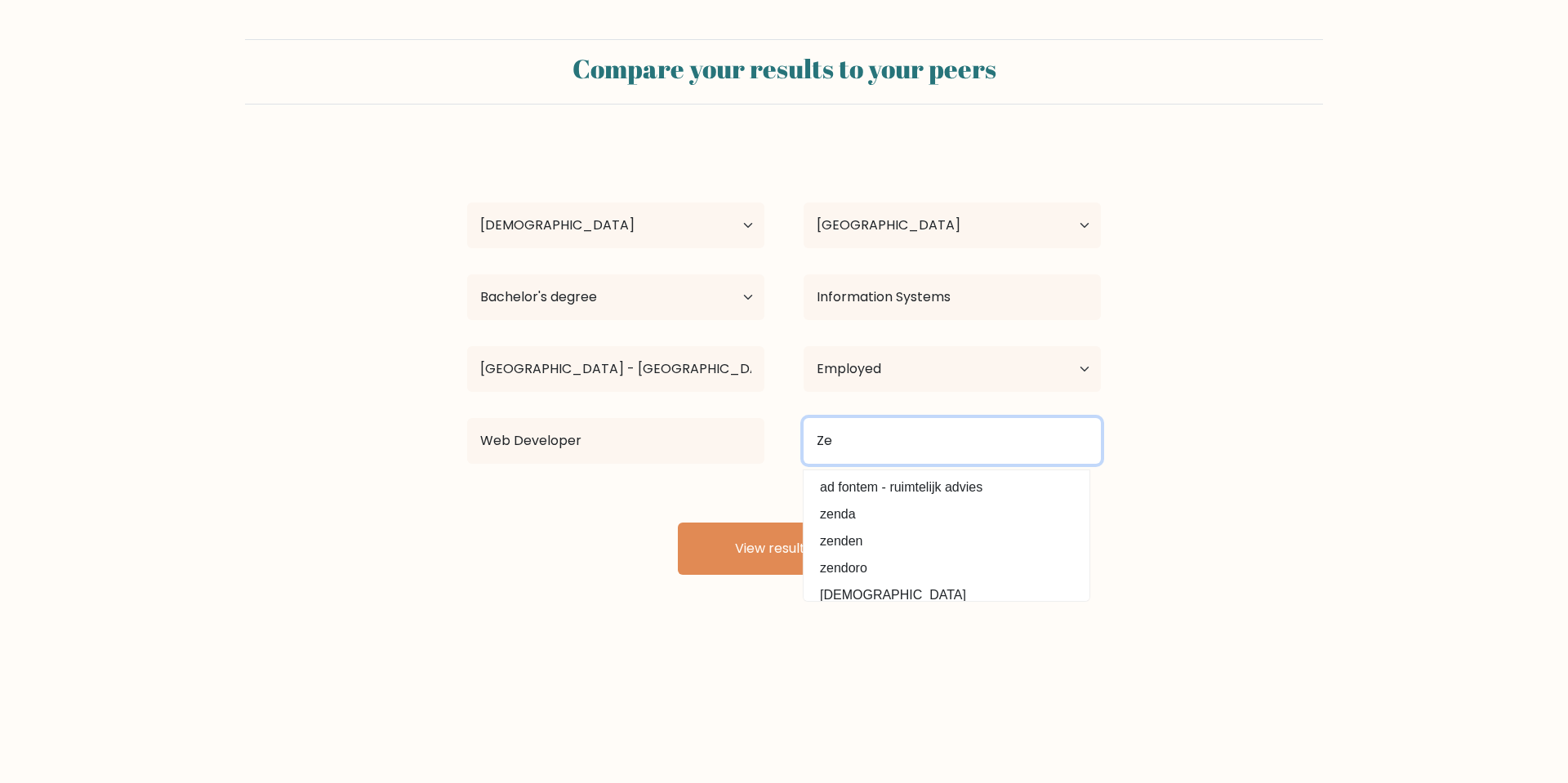
type input "Z"
type input "Contractor Copilot"
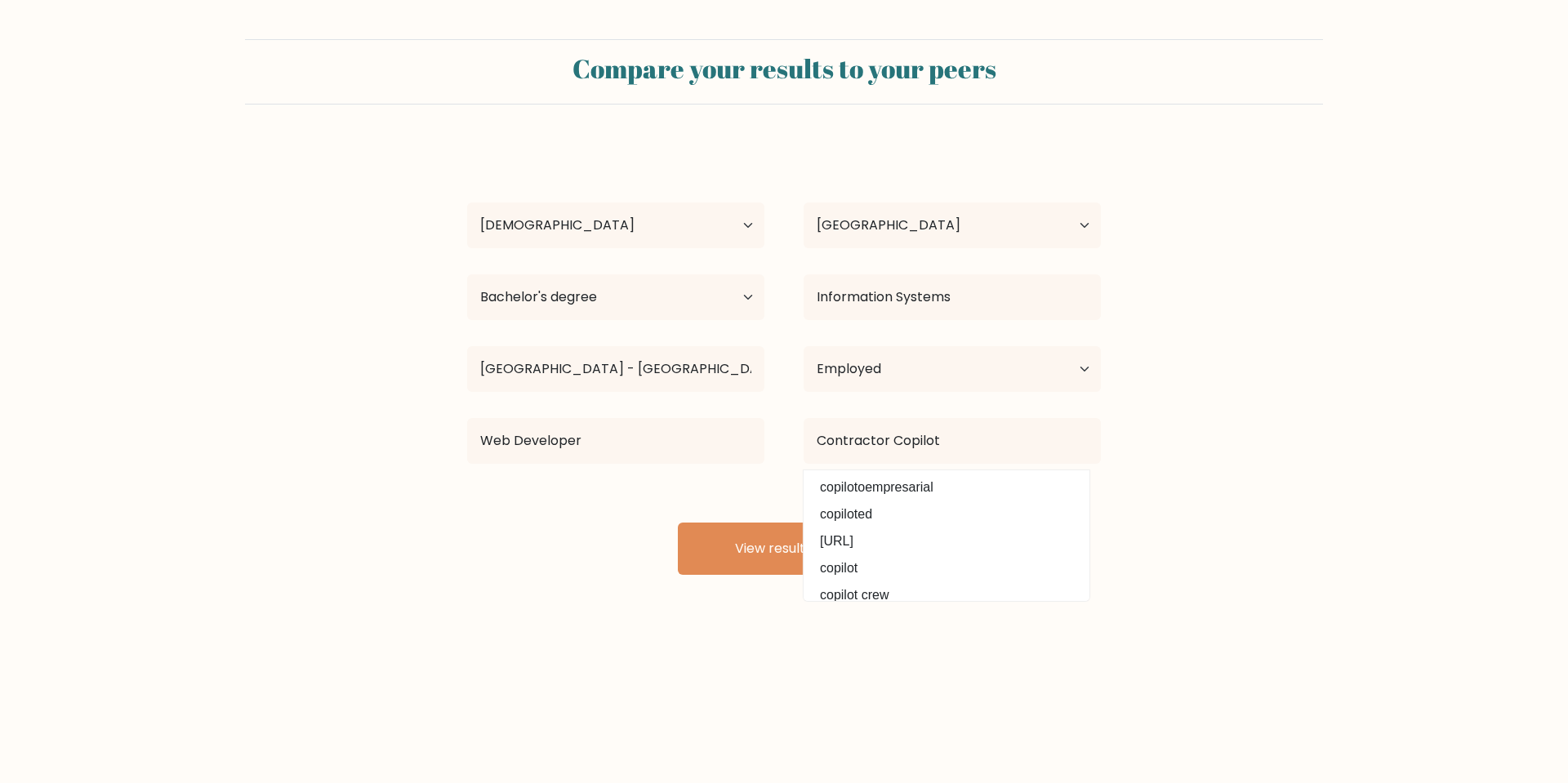
click at [1189, 446] on form "Compare your results to your peers Reymar Pabito Age Under 18 years old 18-24 y…" at bounding box center [784, 307] width 1568 height 535
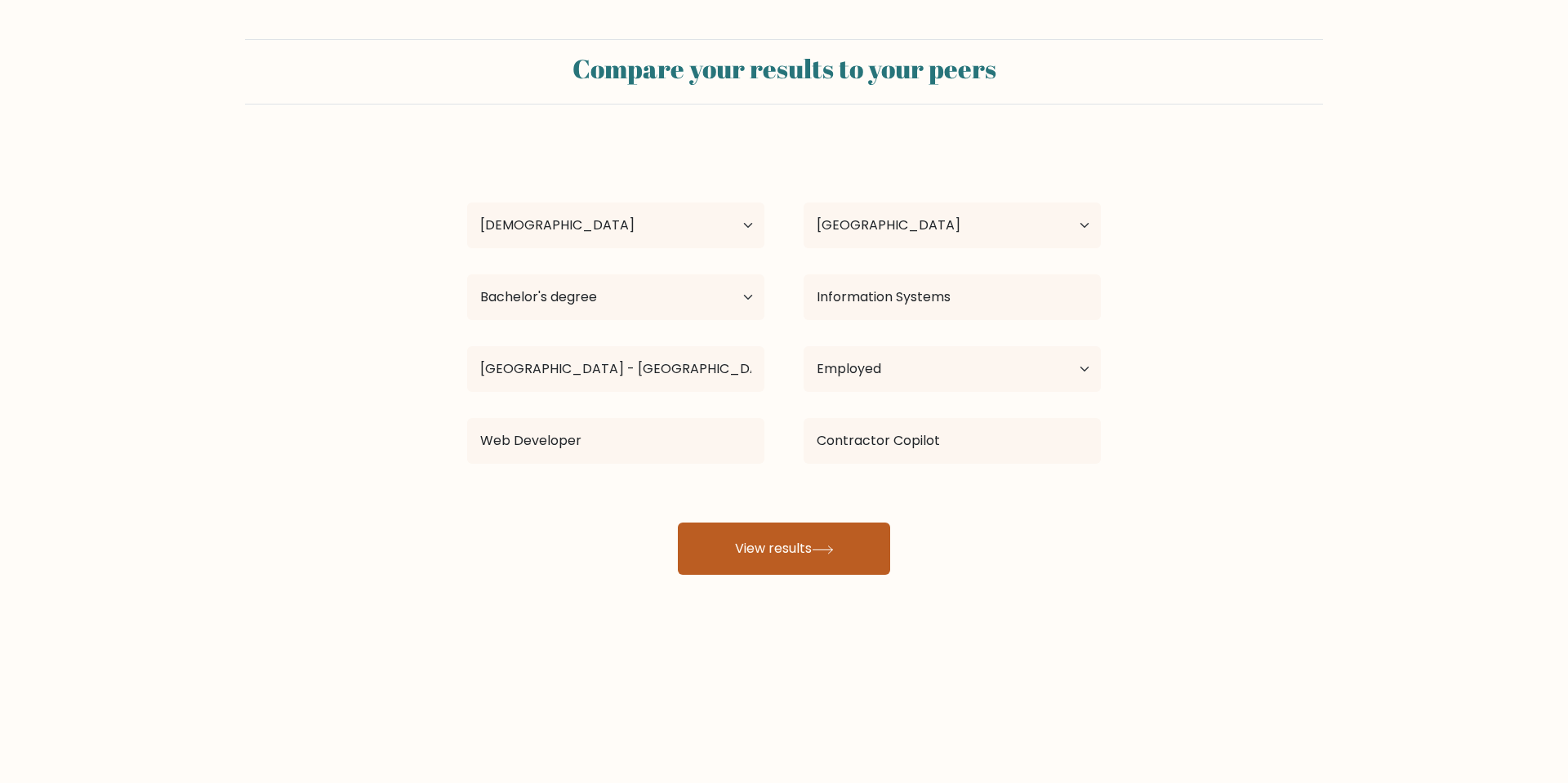
click at [817, 548] on icon at bounding box center [823, 550] width 22 height 9
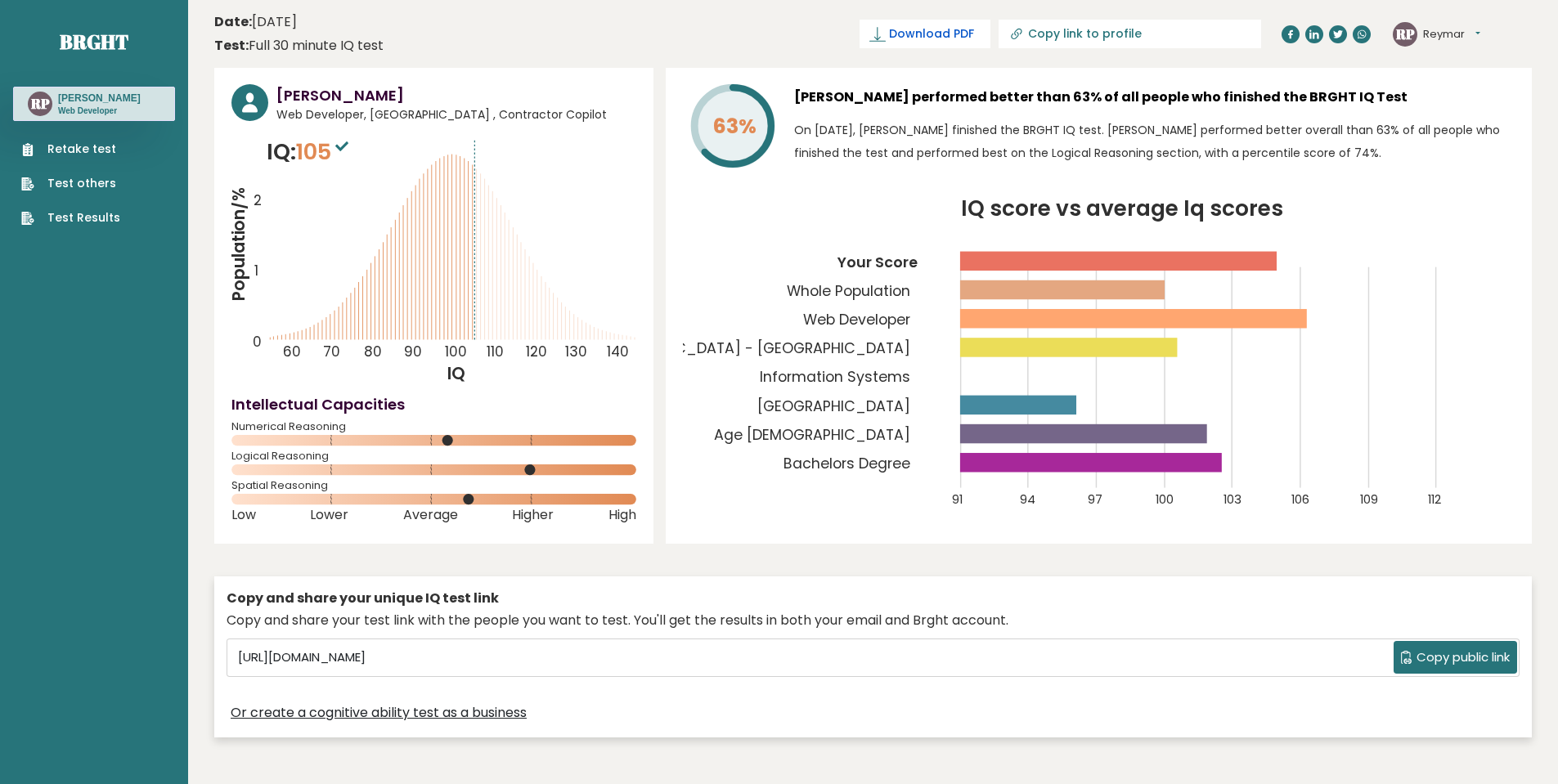
click at [974, 25] on span "Download PDF" at bounding box center [931, 33] width 85 height 17
click at [1481, 190] on div "63% [PERSON_NAME] performed better than 63% of all people who finished the BRGH…" at bounding box center [1098, 305] width 866 height 476
